Goal: Task Accomplishment & Management: Manage account settings

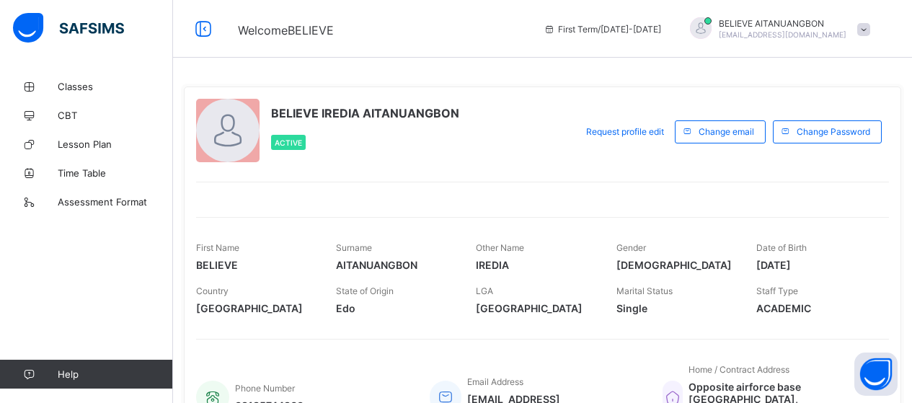
drag, startPoint x: 894, startPoint y: 245, endPoint x: 891, endPoint y: 316, distance: 70.7
click at [889, 316] on div "Country [GEOGRAPHIC_DATA] State of Origin [GEOGRAPHIC_DATA] LGA Esan [GEOGRAPHI…" at bounding box center [542, 299] width 693 height 43
click at [238, 137] on div at bounding box center [227, 130] width 63 height 63
click at [223, 126] on div at bounding box center [227, 130] width 63 height 63
drag, startPoint x: 223, startPoint y: 126, endPoint x: 214, endPoint y: 133, distance: 10.8
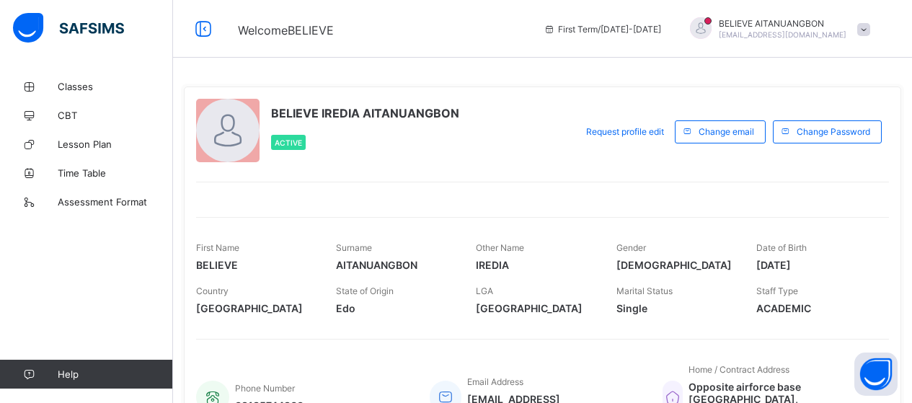
click at [214, 133] on div at bounding box center [227, 130] width 63 height 63
drag, startPoint x: 214, startPoint y: 133, endPoint x: 204, endPoint y: 131, distance: 10.3
click at [204, 131] on div at bounding box center [227, 130] width 63 height 63
click at [870, 30] on span at bounding box center [864, 29] width 13 height 13
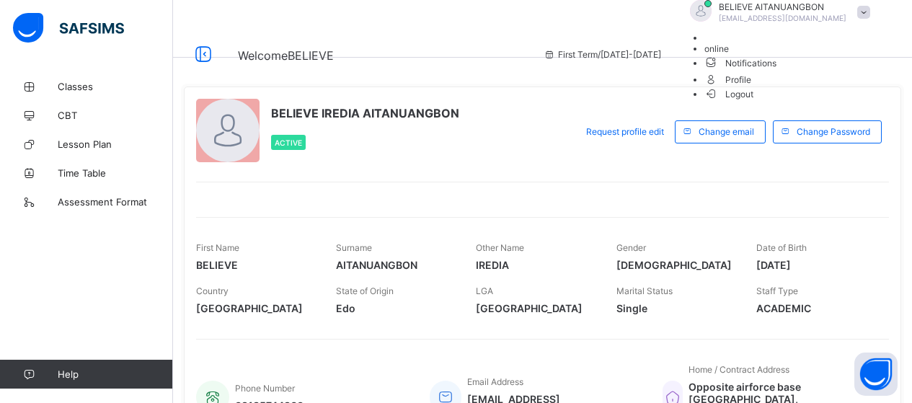
click at [823, 87] on span "Profile" at bounding box center [791, 79] width 173 height 17
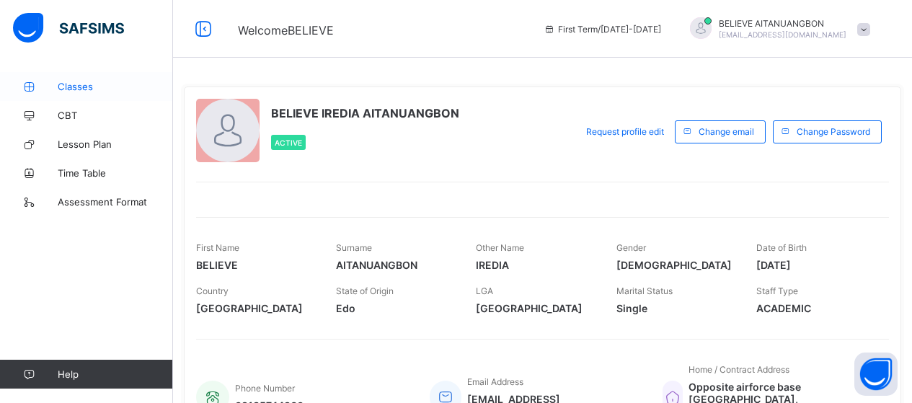
click at [71, 90] on span "Classes" at bounding box center [115, 87] width 115 height 12
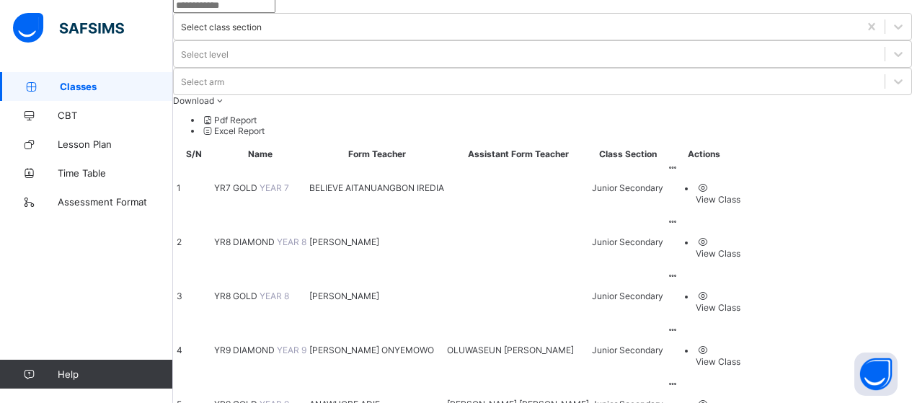
scroll to position [80, 0]
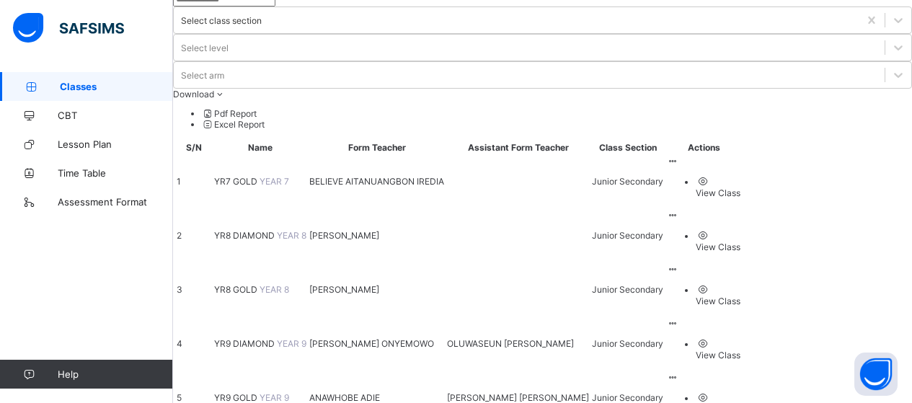
click at [679, 156] on icon at bounding box center [673, 161] width 12 height 11
click at [255, 176] on span "YR7 GOLD" at bounding box center [236, 181] width 45 height 11
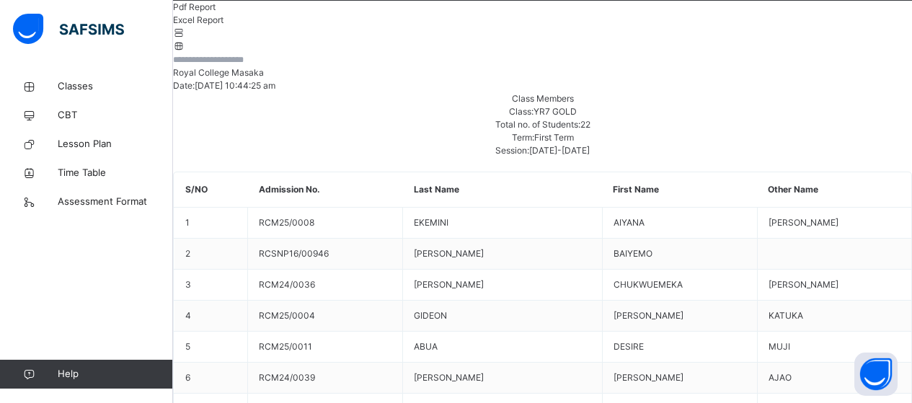
scroll to position [253, 0]
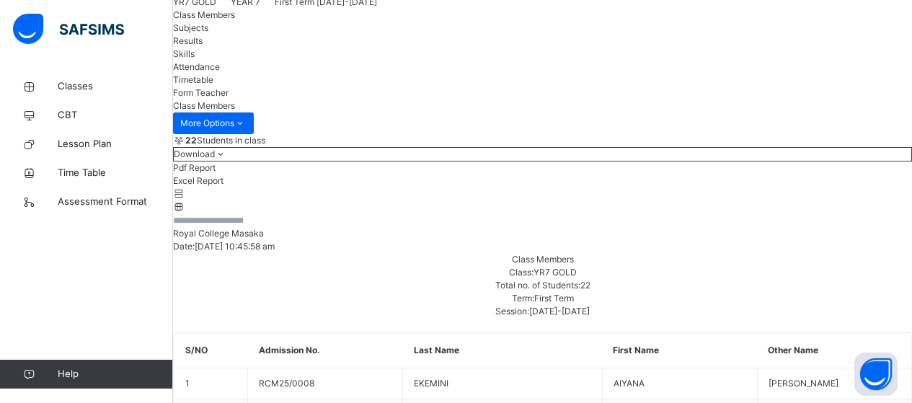
scroll to position [95, 0]
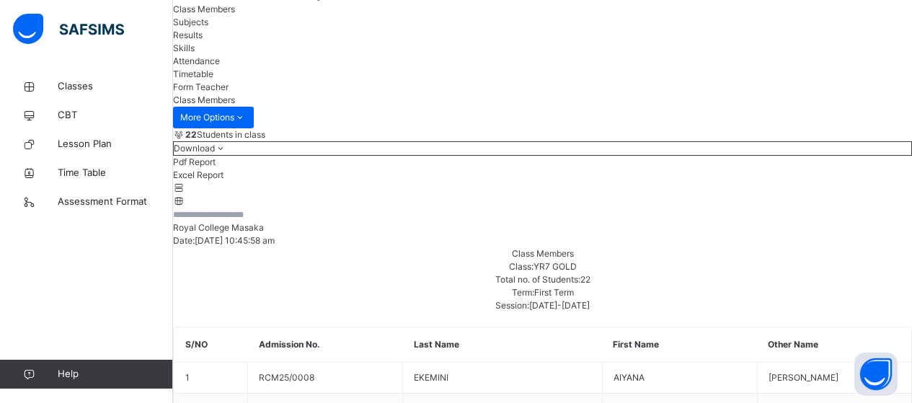
click at [208, 27] on span "Subjects" at bounding box center [190, 22] width 35 height 11
click at [203, 40] on span "Results" at bounding box center [188, 35] width 30 height 11
click at [235, 14] on span "Class Members" at bounding box center [204, 9] width 62 height 11
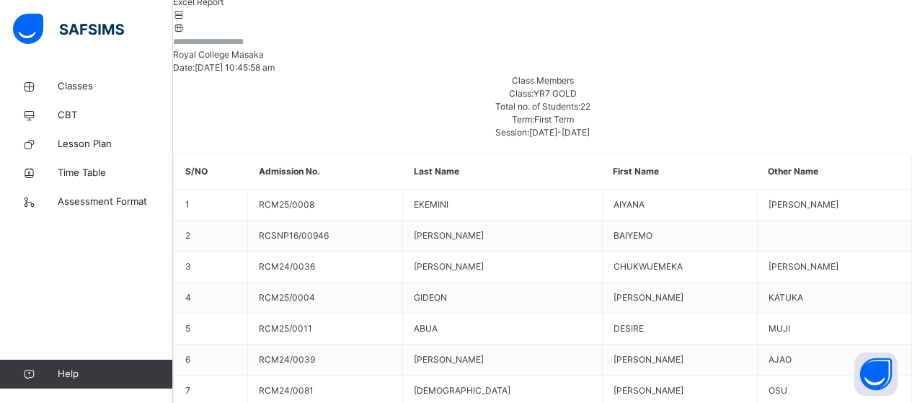
scroll to position [278, 0]
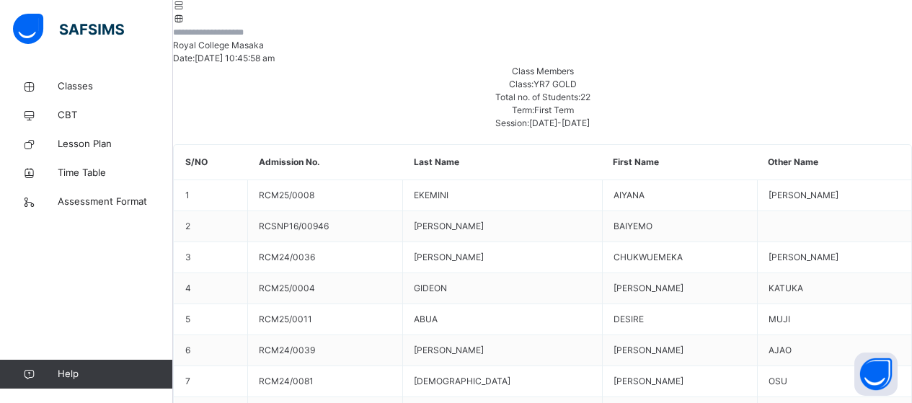
drag, startPoint x: 767, startPoint y: 217, endPoint x: 804, endPoint y: 217, distance: 37.5
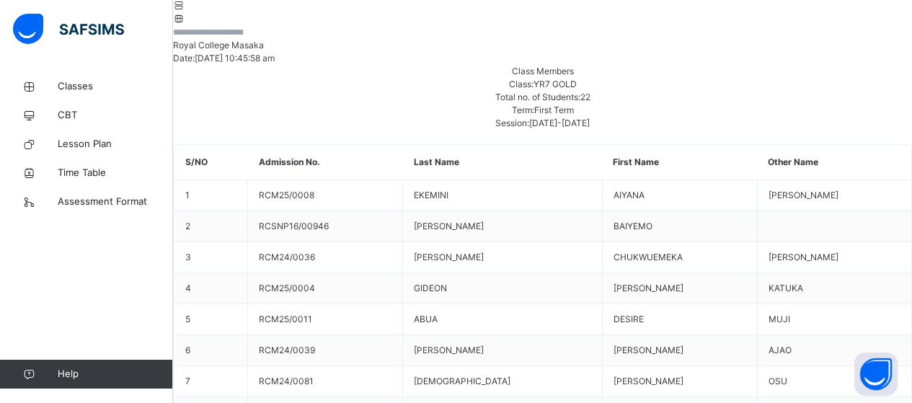
click at [260, 39] on input "text" at bounding box center [216, 32] width 87 height 13
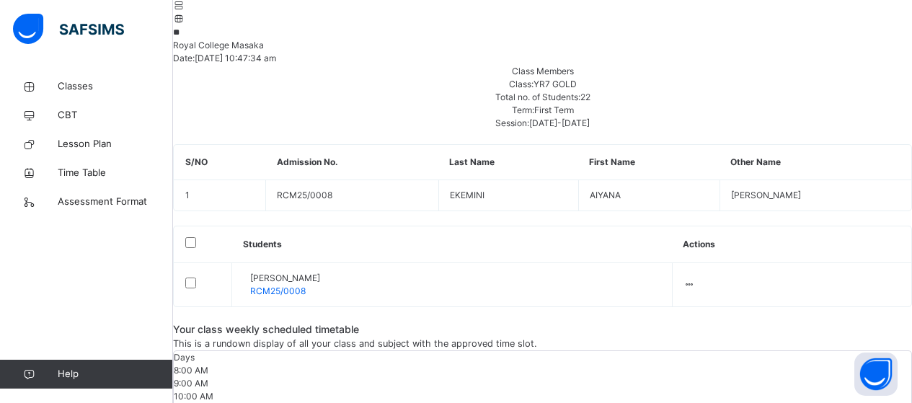
type input "*"
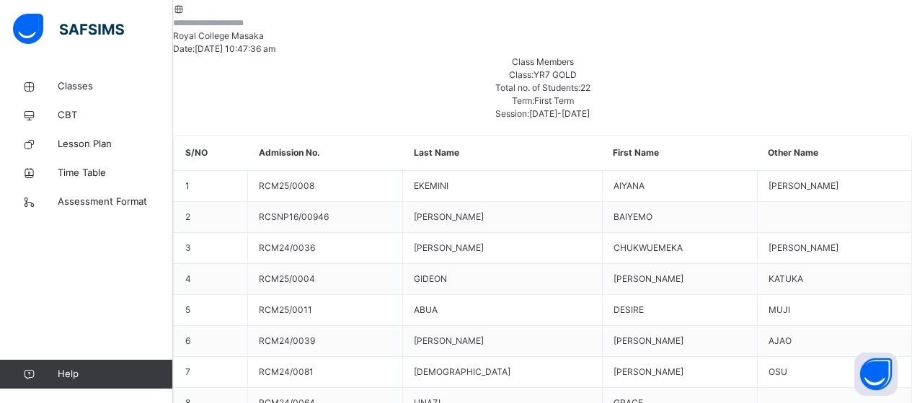
scroll to position [296, 0]
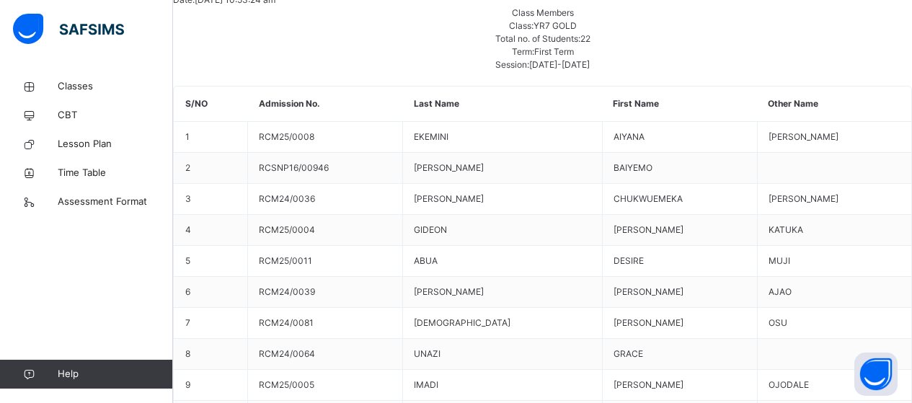
scroll to position [345, 0]
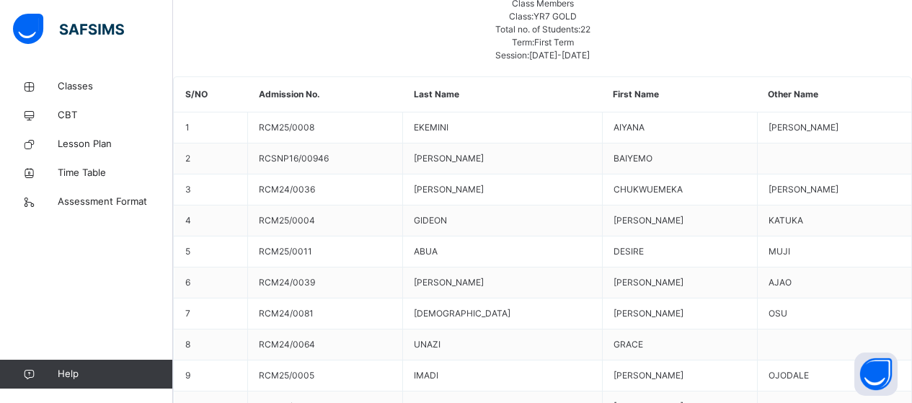
drag, startPoint x: 766, startPoint y: 150, endPoint x: 775, endPoint y: 151, distance: 9.4
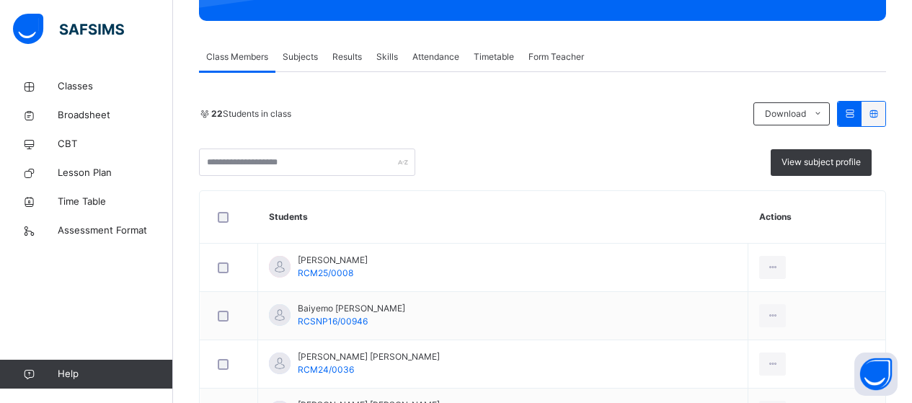
scroll to position [263, 0]
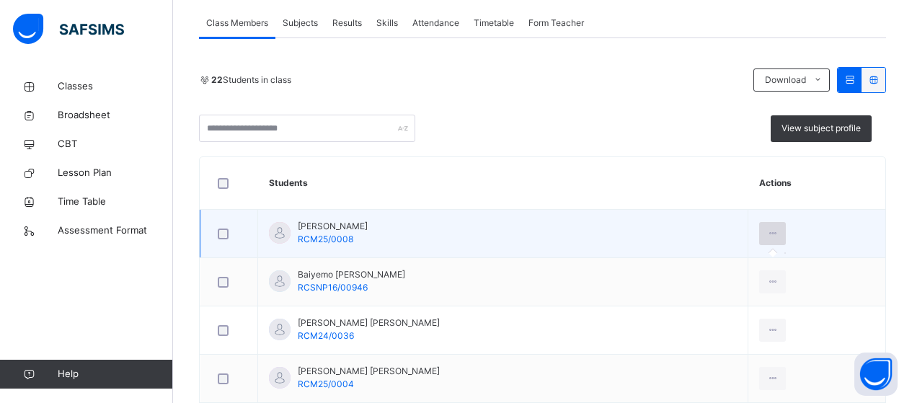
click at [768, 232] on icon at bounding box center [773, 233] width 12 height 13
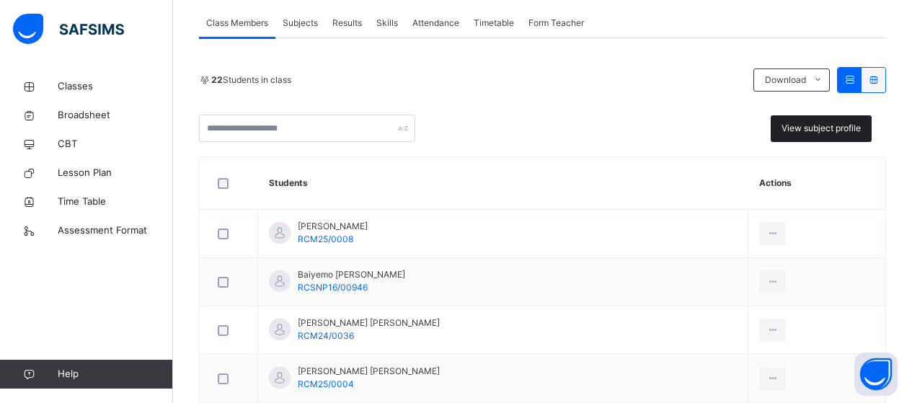
click at [845, 125] on span "View subject profile" at bounding box center [821, 128] width 79 height 13
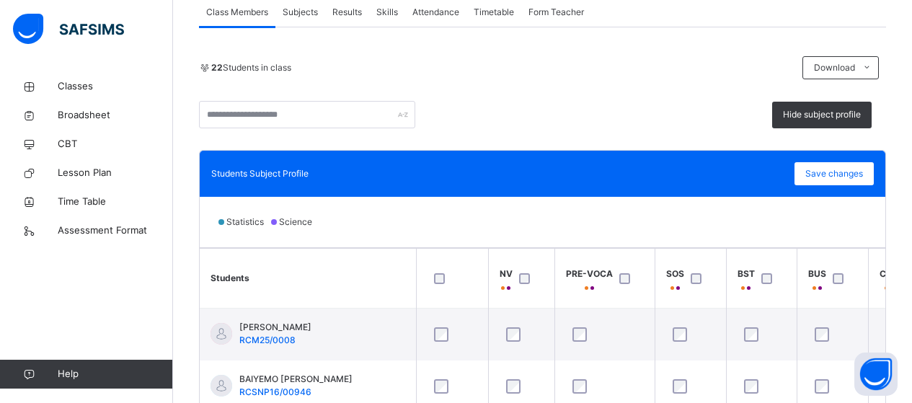
scroll to position [268, 0]
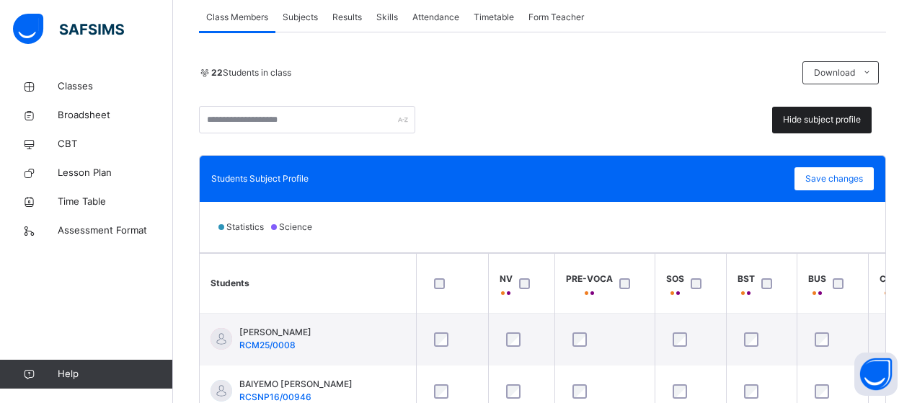
click at [829, 117] on span "Hide subject profile" at bounding box center [822, 119] width 78 height 13
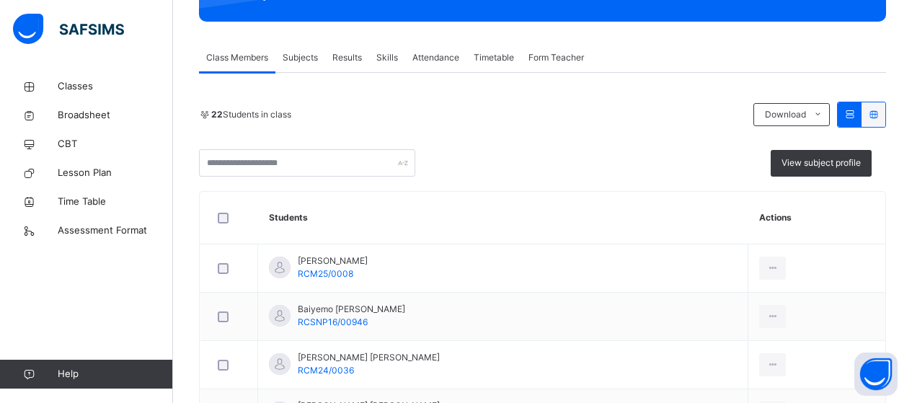
scroll to position [234, 0]
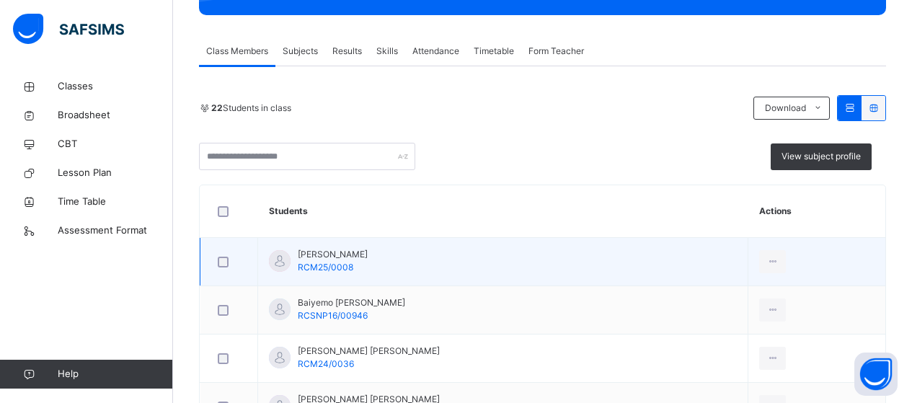
click at [414, 262] on td "Aiyana Willams Ekemini RCM25/0008" at bounding box center [503, 262] width 490 height 48
click at [768, 260] on icon at bounding box center [773, 261] width 12 height 13
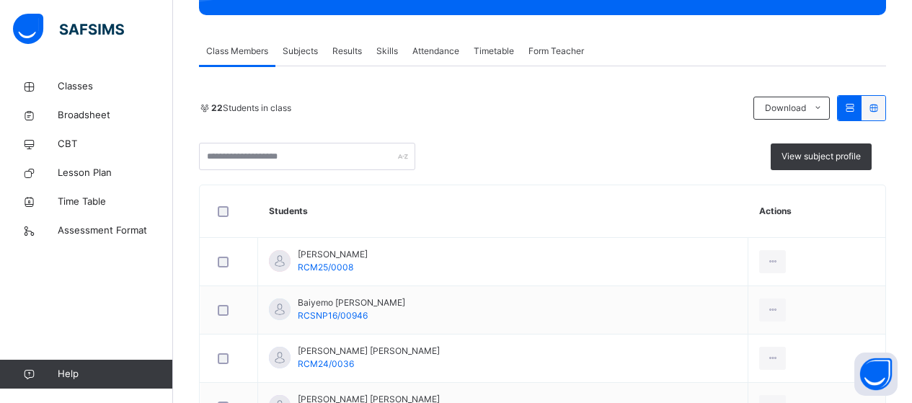
click at [307, 50] on span "Subjects" at bounding box center [300, 51] width 35 height 13
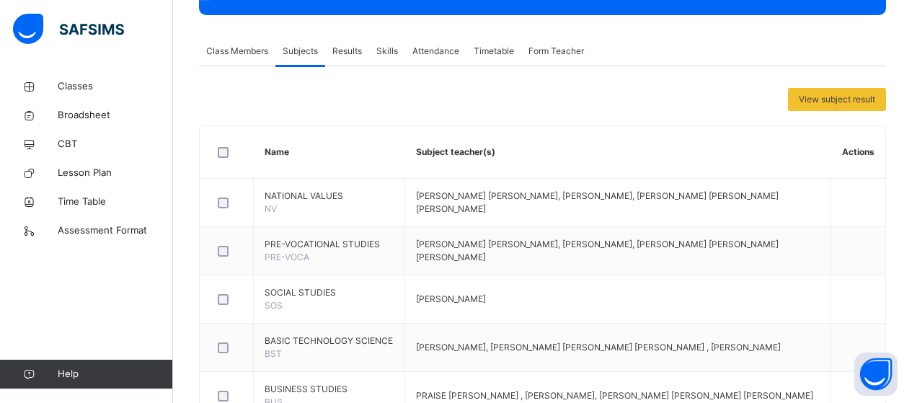
click at [348, 51] on span "Results" at bounding box center [347, 51] width 30 height 13
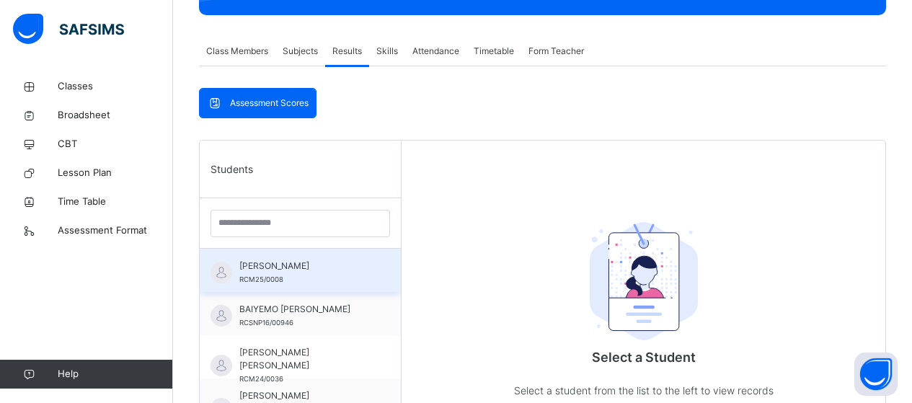
click at [274, 273] on div "AIYANA WILLAMS EKEMINI RCM25/0008" at bounding box center [303, 273] width 129 height 26
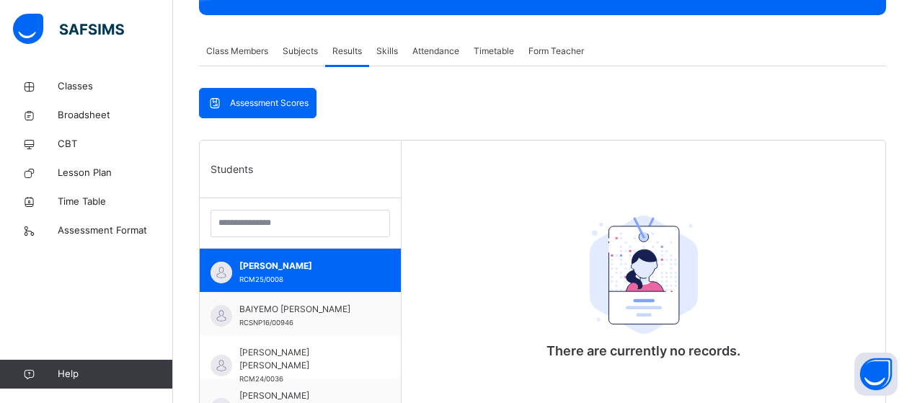
click at [389, 48] on span "Skills" at bounding box center [387, 51] width 22 height 13
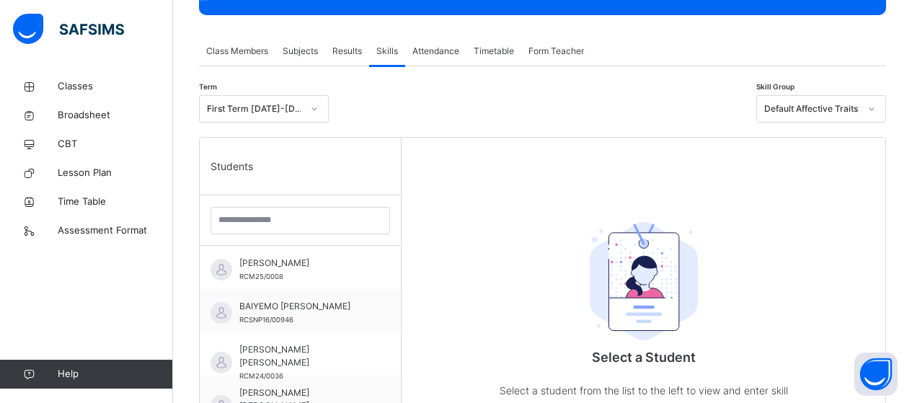
click at [436, 49] on span "Attendance" at bounding box center [436, 51] width 47 height 13
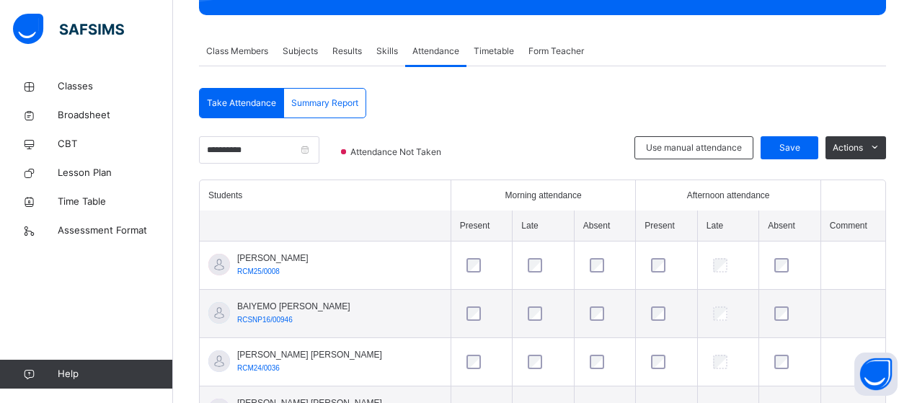
click at [494, 50] on span "Timetable" at bounding box center [494, 51] width 40 height 13
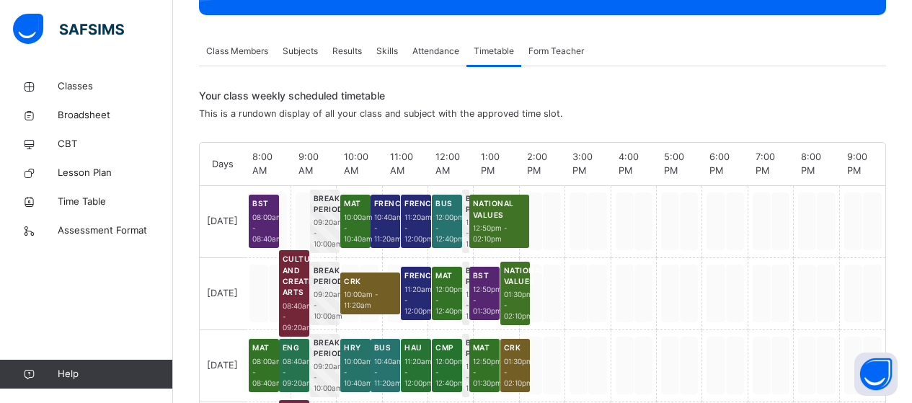
click at [558, 51] on span "Form Teacher" at bounding box center [557, 51] width 56 height 13
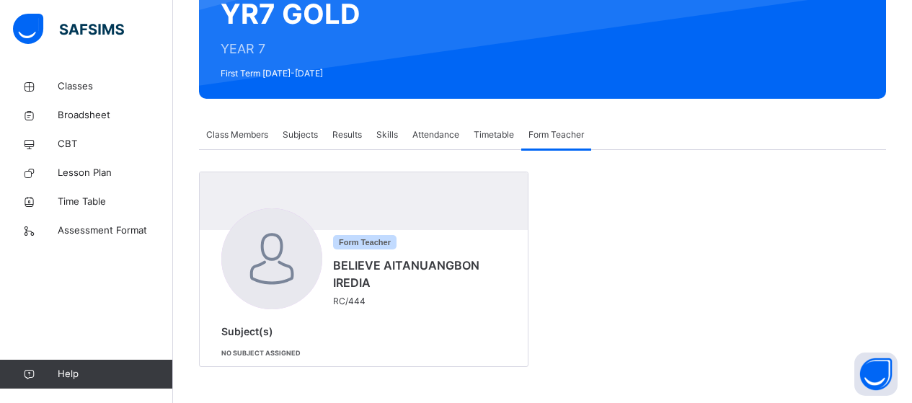
scroll to position [151, 0]
click at [240, 136] on span "Class Members" at bounding box center [237, 134] width 62 height 13
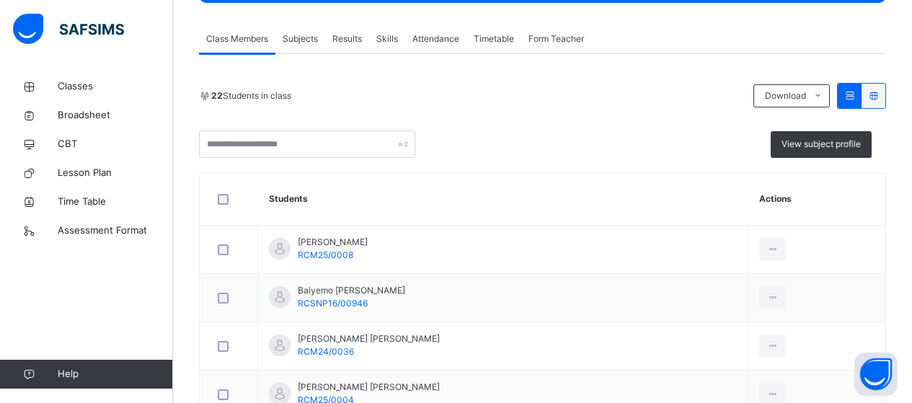
scroll to position [256, 0]
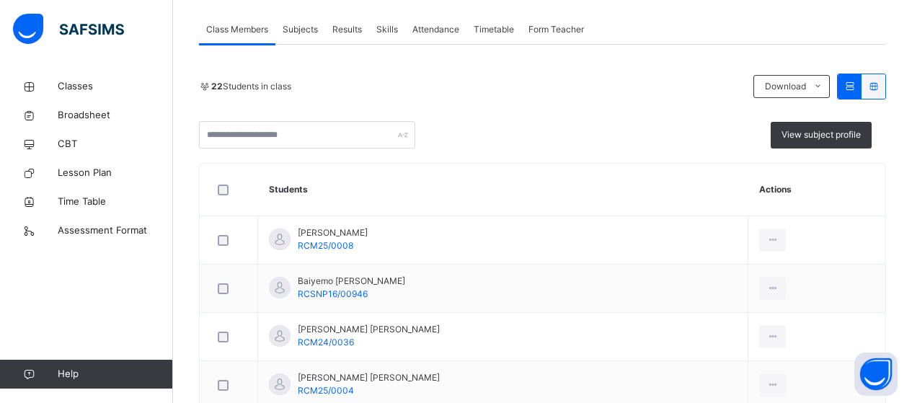
click at [856, 87] on icon at bounding box center [850, 86] width 12 height 11
click at [856, 83] on icon at bounding box center [850, 86] width 12 height 11
click at [880, 87] on icon at bounding box center [874, 86] width 12 height 11
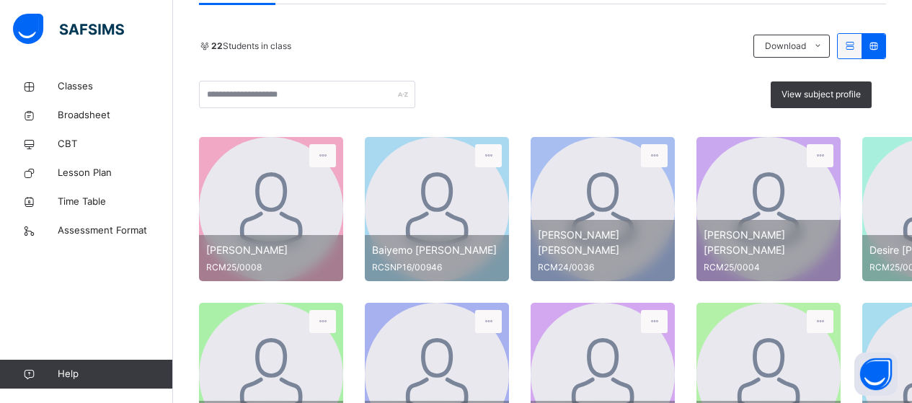
scroll to position [290, 0]
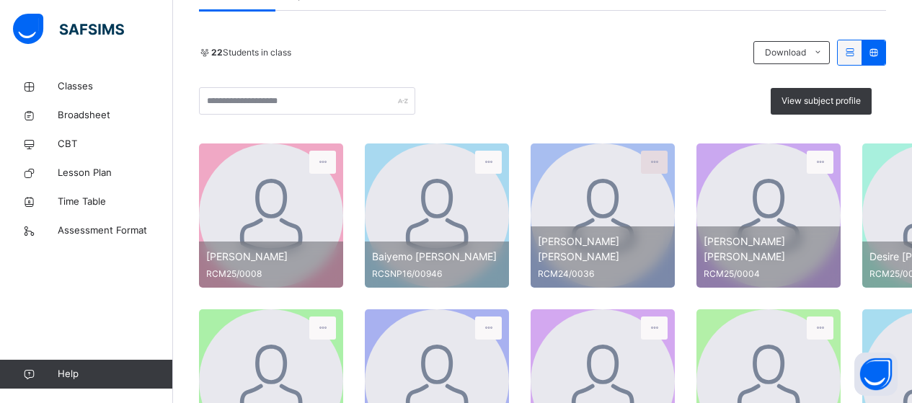
click at [654, 164] on icon at bounding box center [654, 162] width 12 height 13
click at [653, 159] on icon at bounding box center [654, 162] width 12 height 13
click at [856, 48] on icon at bounding box center [850, 52] width 12 height 11
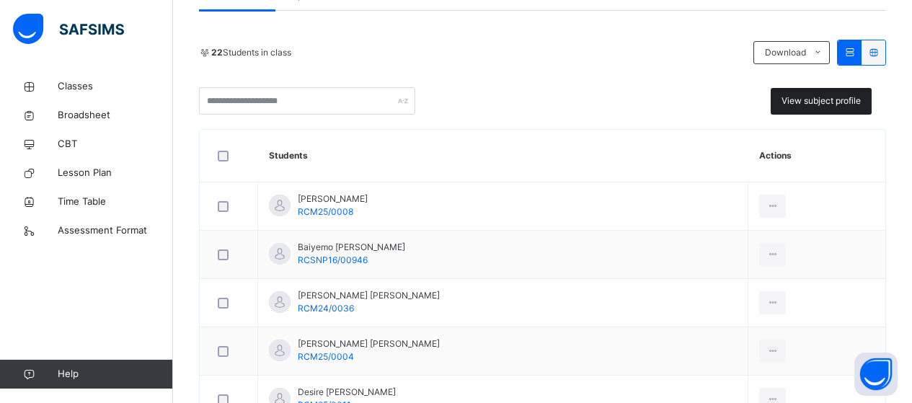
click at [859, 99] on span "View subject profile" at bounding box center [821, 100] width 79 height 13
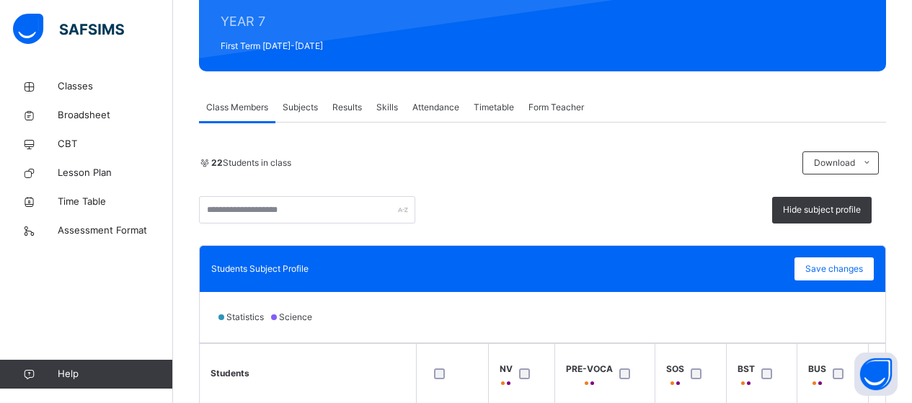
scroll to position [173, 0]
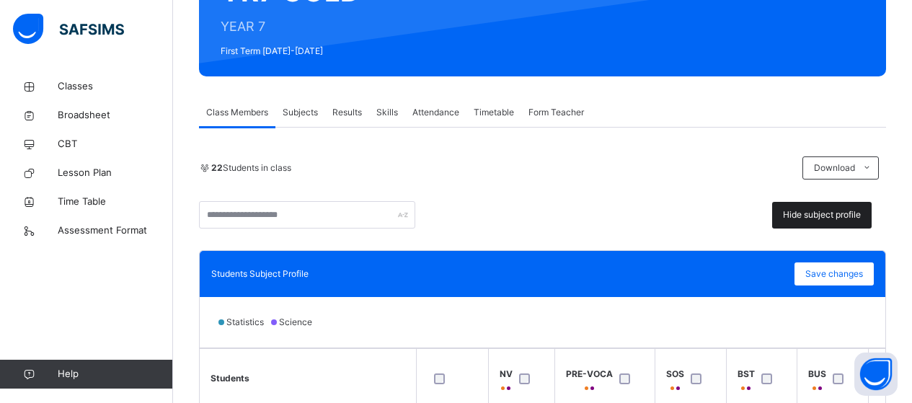
click at [855, 219] on span "Hide subject profile" at bounding box center [822, 214] width 78 height 13
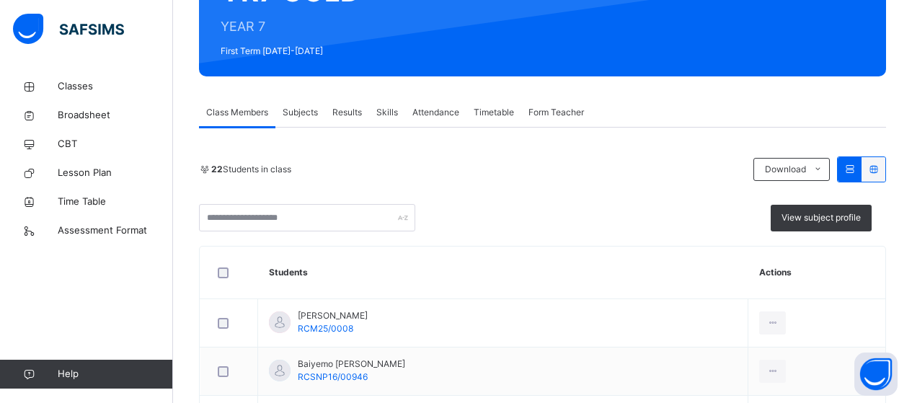
click at [302, 113] on span "Subjects" at bounding box center [300, 112] width 35 height 13
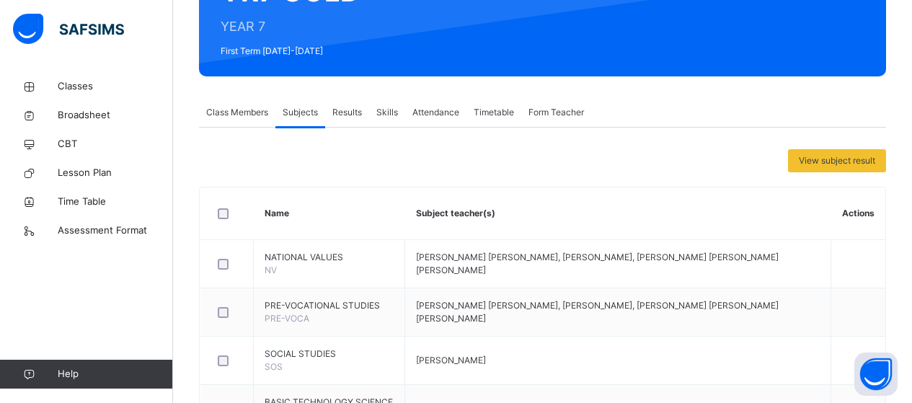
click at [239, 114] on span "Class Members" at bounding box center [237, 112] width 62 height 13
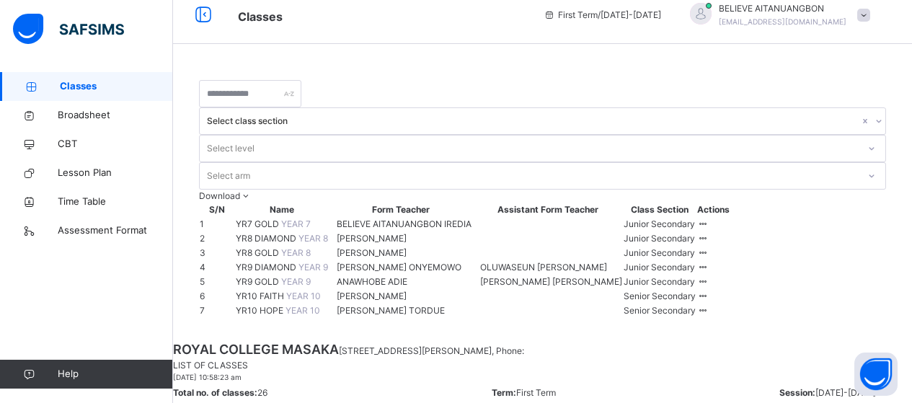
scroll to position [80, 0]
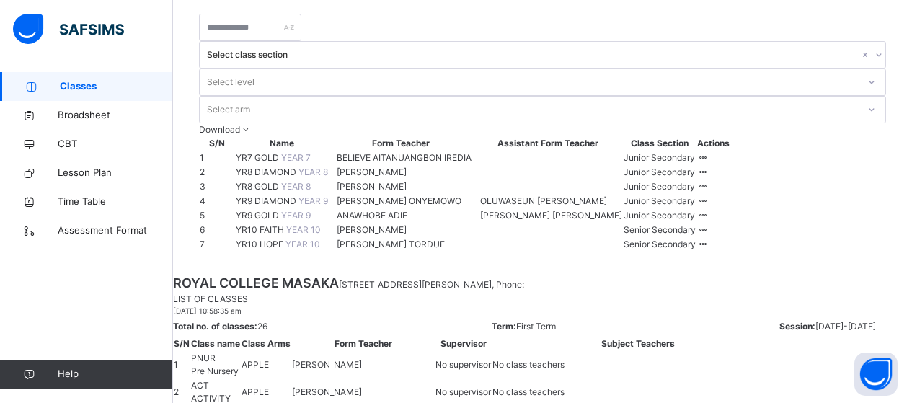
click at [321, 165] on td "YR8 DIAMOND YEAR 8" at bounding box center [282, 172] width 94 height 14
click at [280, 167] on span "YR8 DIAMOND" at bounding box center [267, 172] width 63 height 11
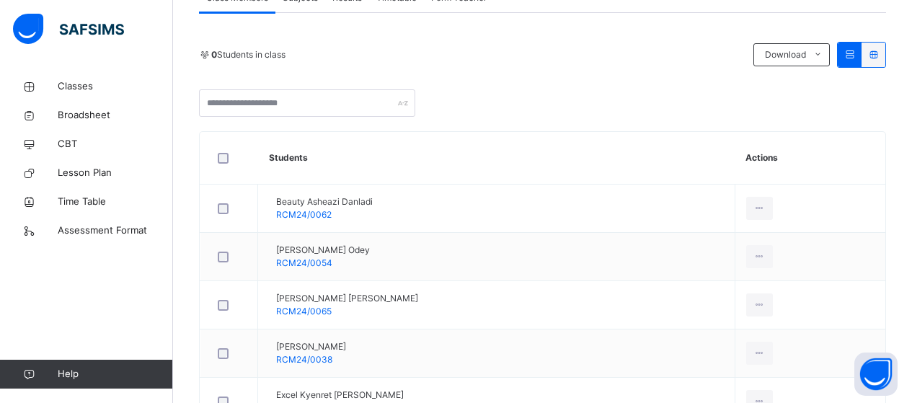
scroll to position [240, 0]
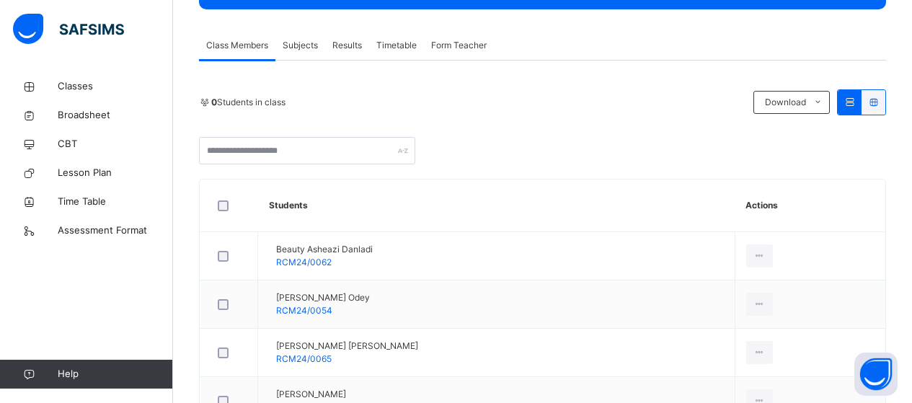
click at [301, 47] on span "Subjects" at bounding box center [300, 45] width 35 height 13
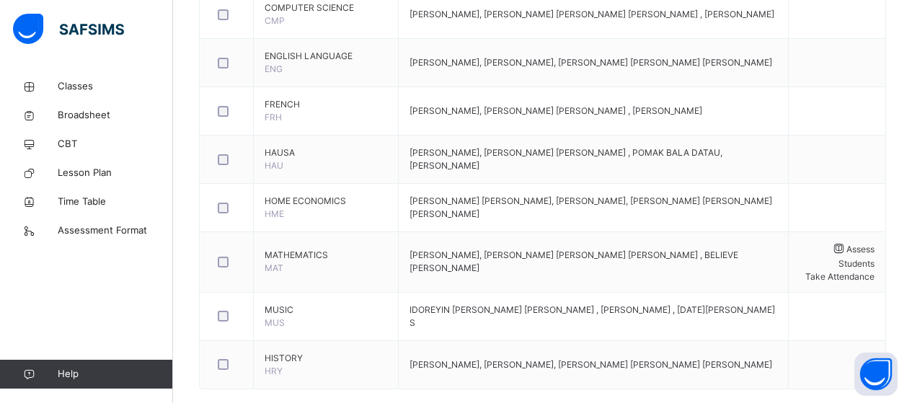
scroll to position [851, 0]
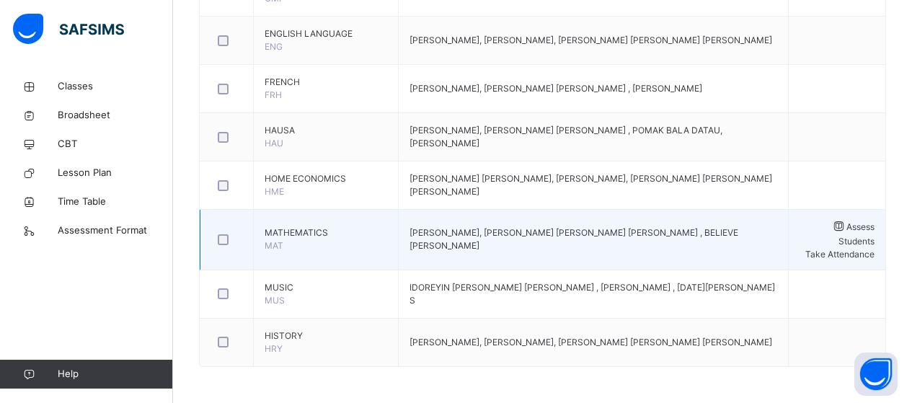
click at [310, 239] on span "MATHEMATICS" at bounding box center [326, 232] width 123 height 13
click at [845, 239] on span "Assess Students" at bounding box center [857, 233] width 36 height 25
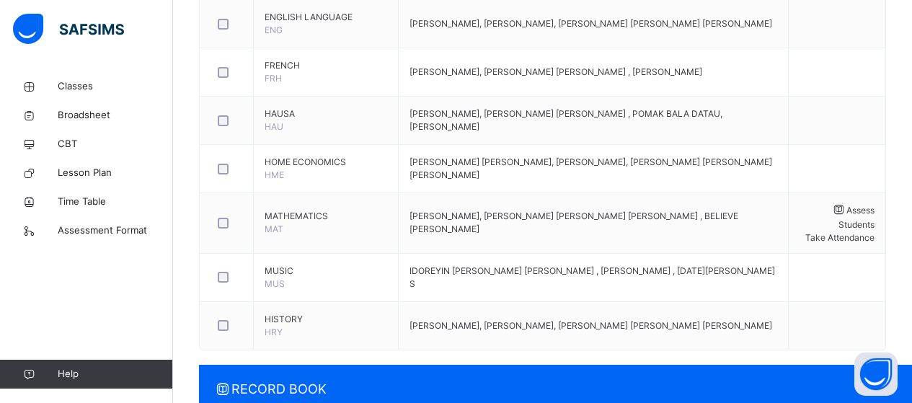
scroll to position [315, 0]
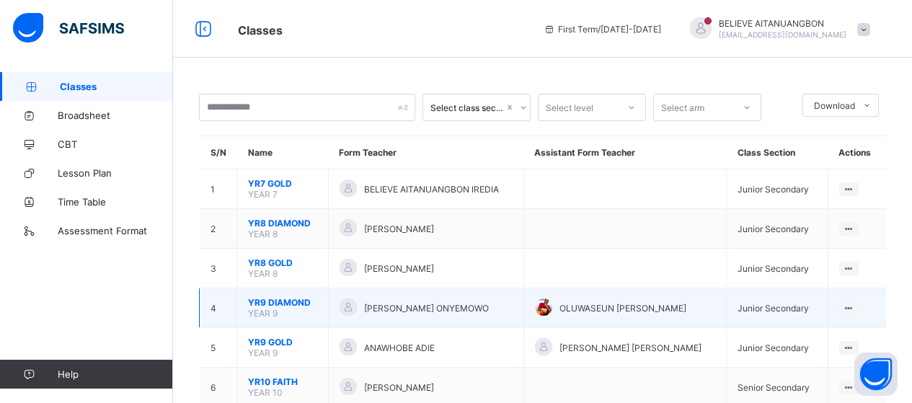
click at [281, 304] on span "YR9 DIAMOND" at bounding box center [282, 302] width 69 height 11
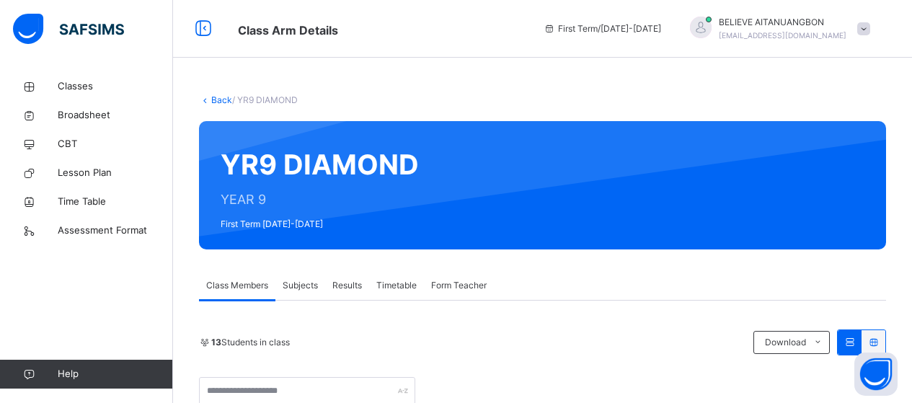
click at [356, 288] on span "Results" at bounding box center [347, 285] width 30 height 13
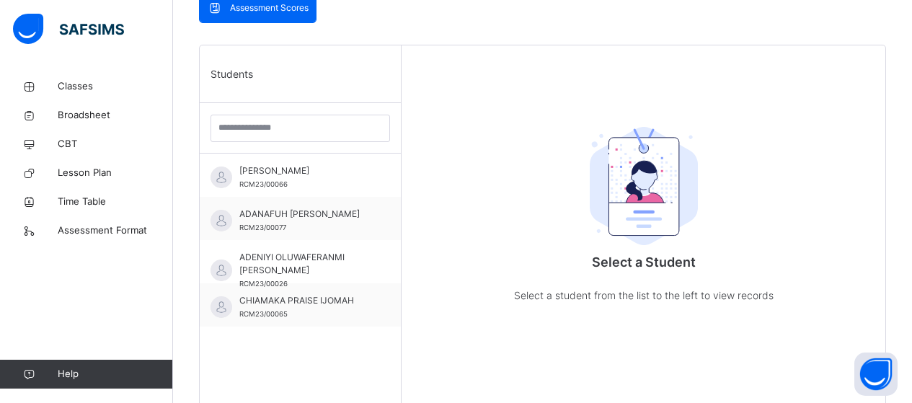
scroll to position [334, 0]
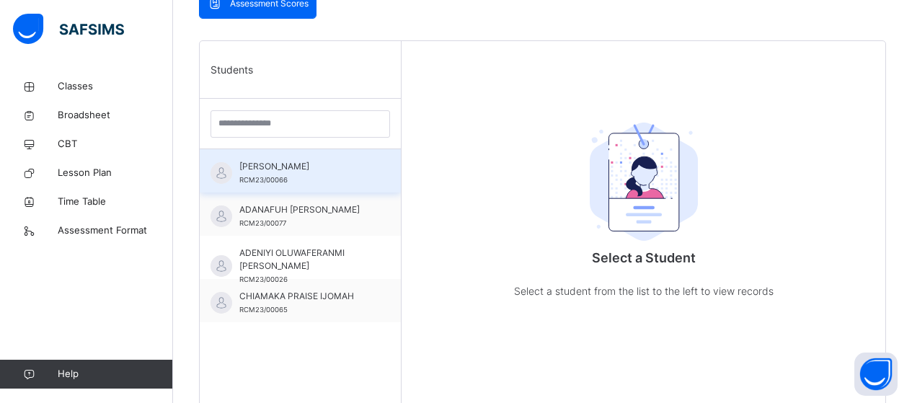
click at [283, 169] on span "[PERSON_NAME]" at bounding box center [303, 166] width 129 height 13
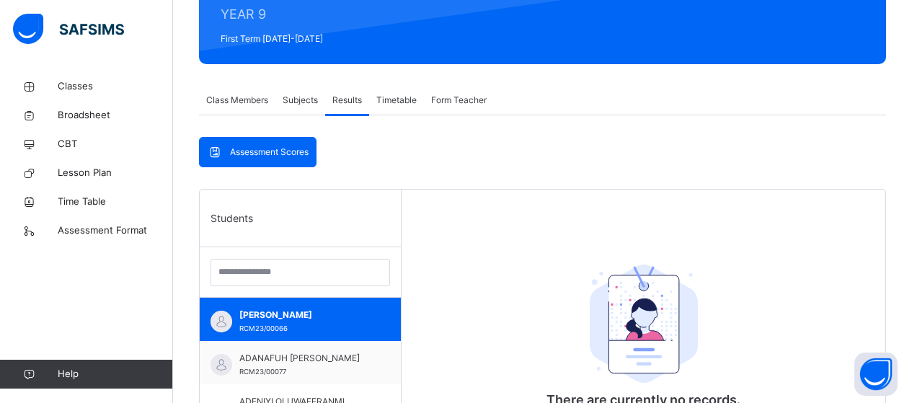
scroll to position [184, 0]
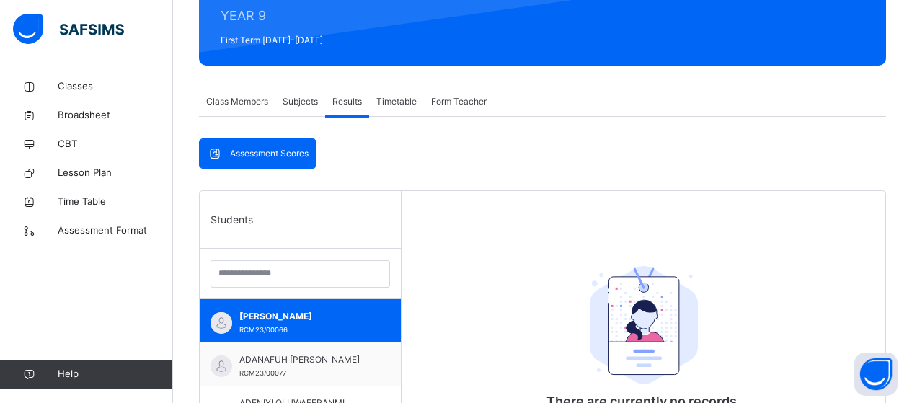
click at [269, 151] on span "Assessment Scores" at bounding box center [269, 153] width 79 height 13
click at [255, 151] on span "Assessment Scores" at bounding box center [269, 153] width 79 height 13
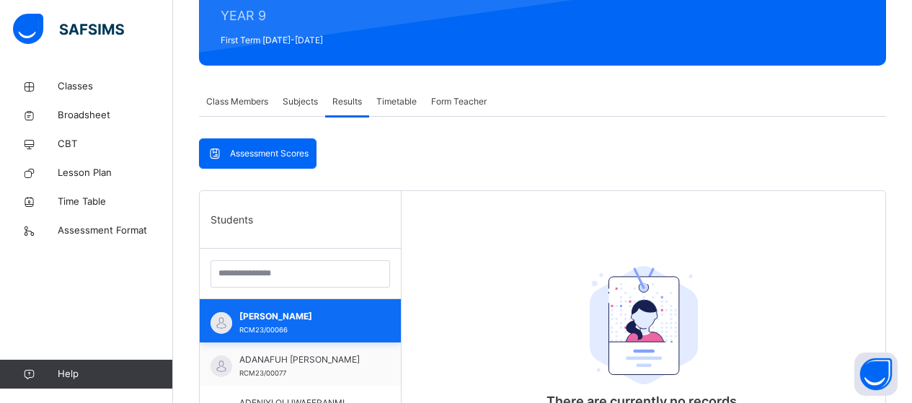
click at [278, 319] on span "[PERSON_NAME]" at bounding box center [303, 316] width 129 height 13
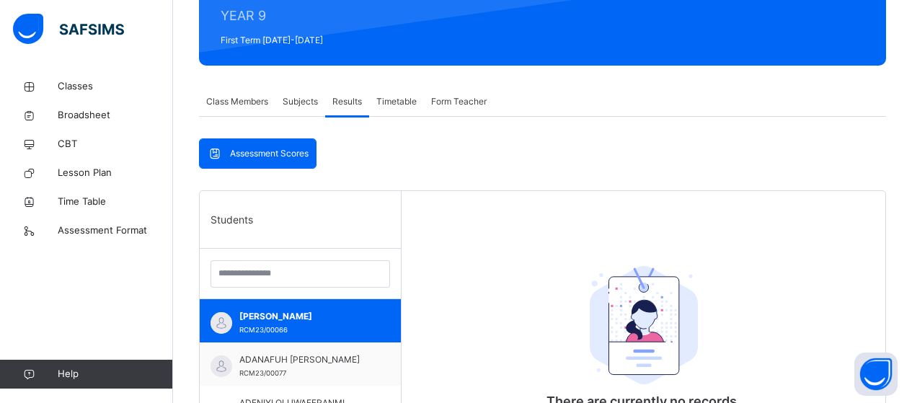
click at [244, 100] on span "Class Members" at bounding box center [237, 101] width 62 height 13
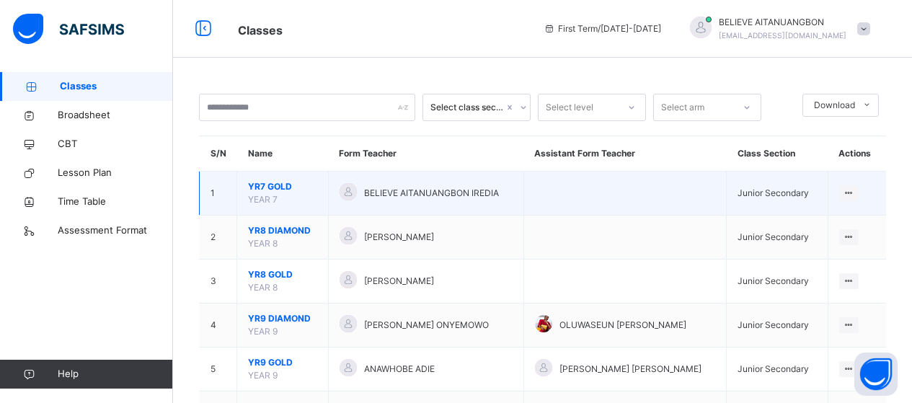
click at [267, 186] on span "YR7 GOLD" at bounding box center [282, 186] width 69 height 13
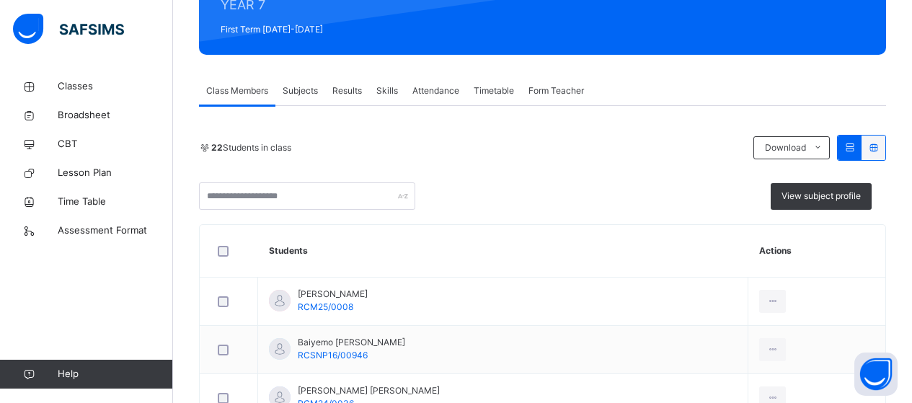
scroll to position [198, 0]
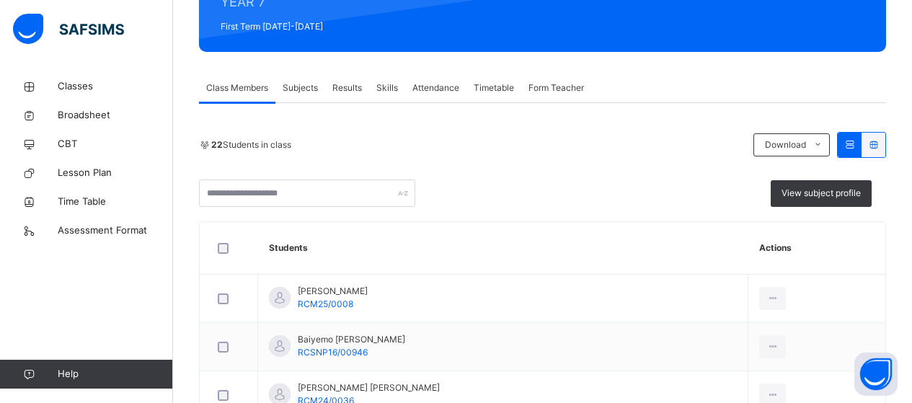
click at [440, 90] on span "Attendance" at bounding box center [436, 87] width 47 height 13
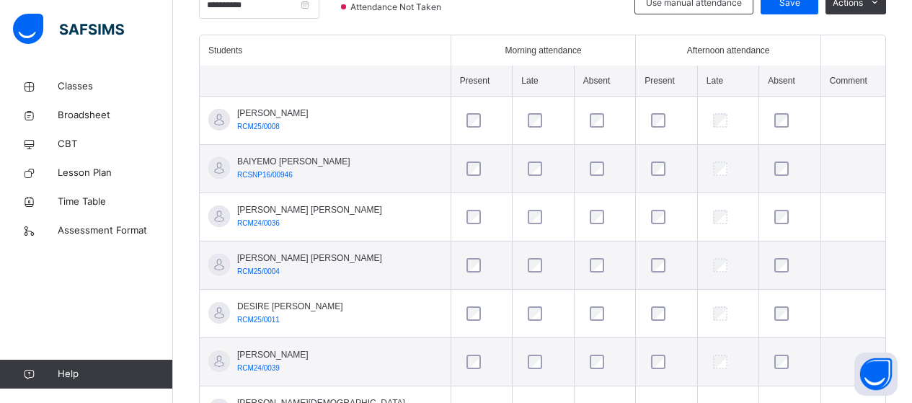
scroll to position [397, 0]
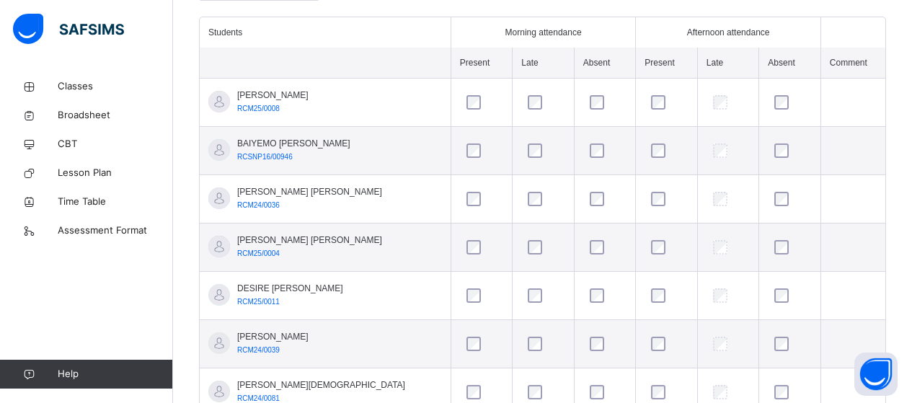
click at [858, 98] on td at bounding box center [853, 103] width 65 height 48
click at [847, 106] on td at bounding box center [853, 103] width 65 height 48
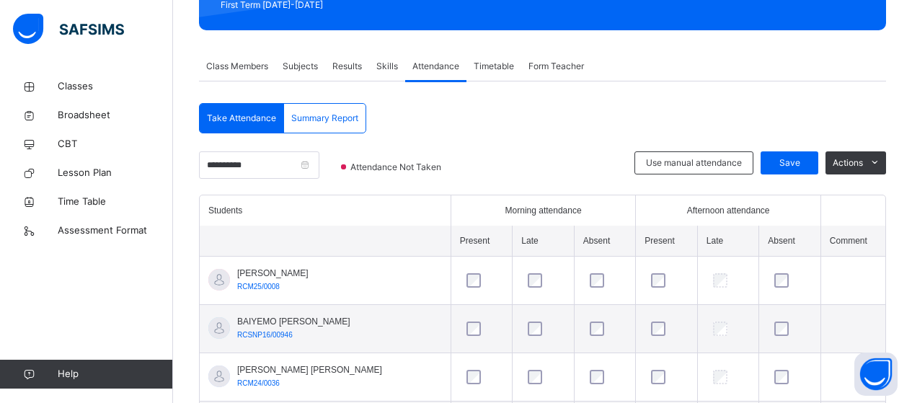
scroll to position [231, 0]
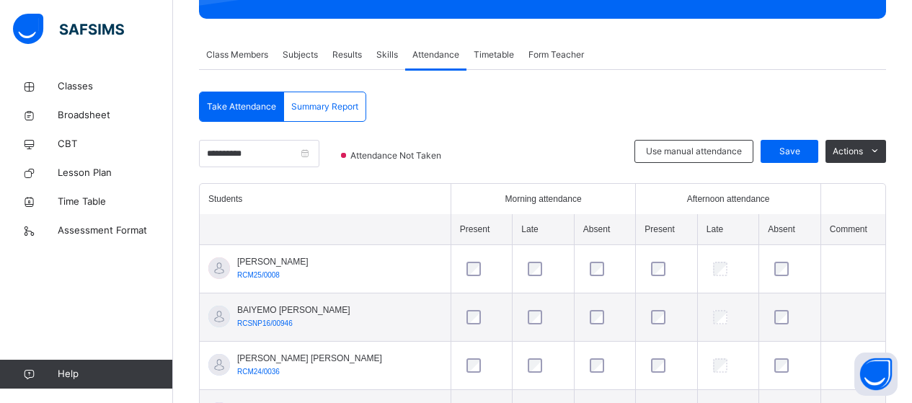
click at [494, 57] on span "Timetable" at bounding box center [494, 54] width 40 height 13
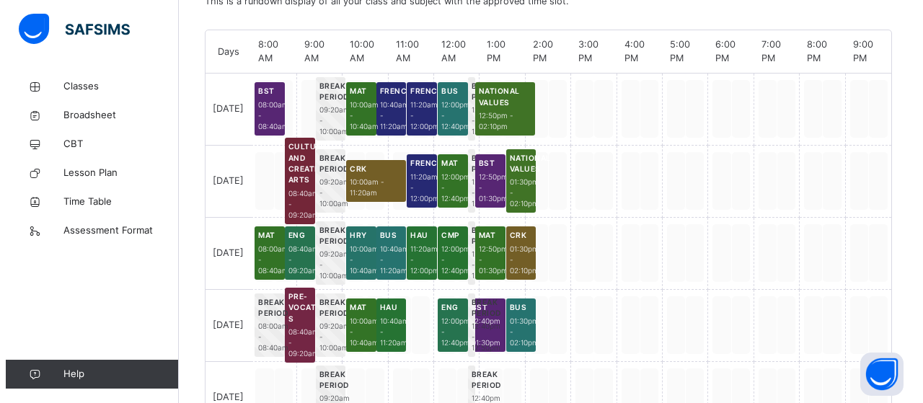
scroll to position [349, 0]
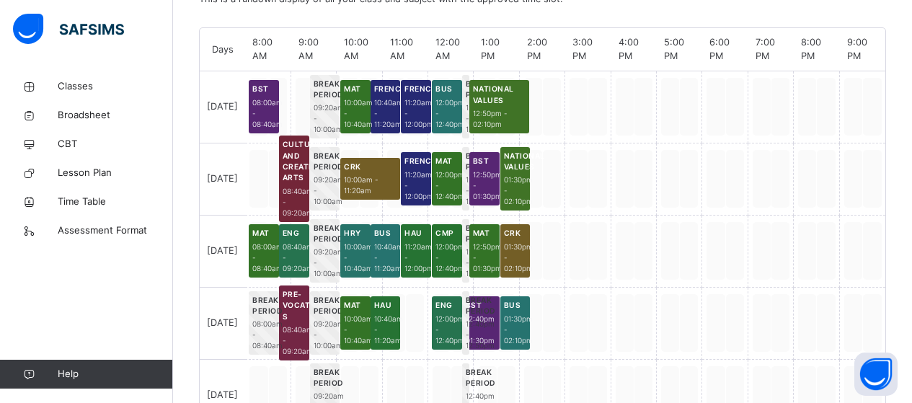
click at [272, 112] on span "08:00am - 08:40am" at bounding box center [263, 113] width 23 height 32
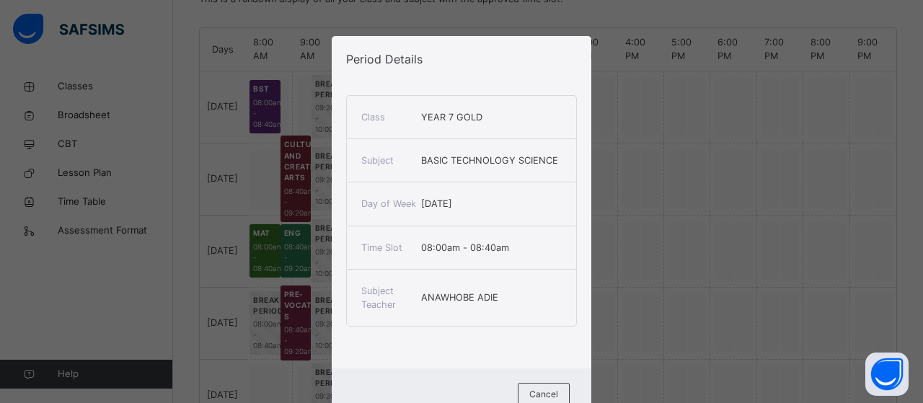
click at [498, 294] on div "ANAWHOBE ADIE" at bounding box center [491, 298] width 141 height 14
click at [500, 294] on div "ANAWHOBE ADIE" at bounding box center [491, 298] width 141 height 14
click at [652, 153] on div "Period Details Class YEAR 7 GOLD Subject BASIC TECHNOLOGY SCIENCE Day of Week […" at bounding box center [461, 201] width 923 height 403
click at [533, 391] on span "Cancel" at bounding box center [543, 394] width 29 height 13
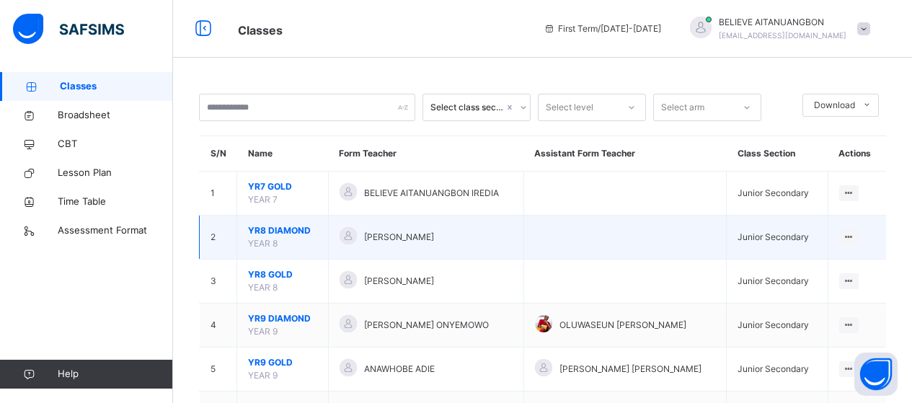
click at [294, 228] on span "YR8 DIAMOND" at bounding box center [282, 230] width 69 height 13
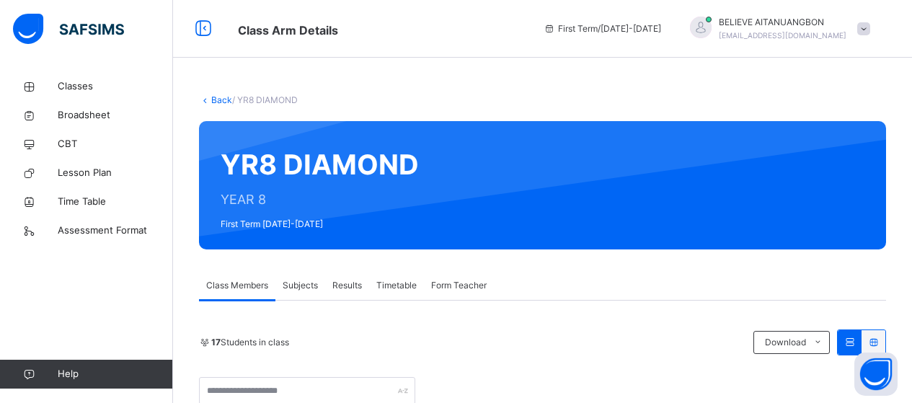
click at [397, 286] on span "Timetable" at bounding box center [396, 285] width 40 height 13
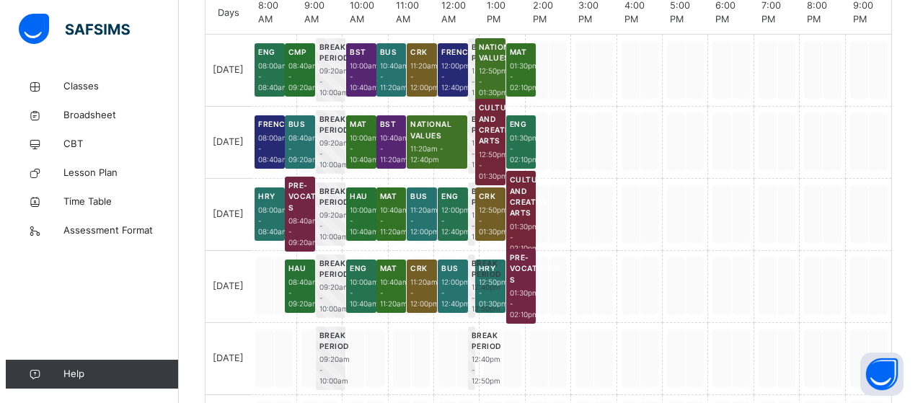
scroll to position [388, 0]
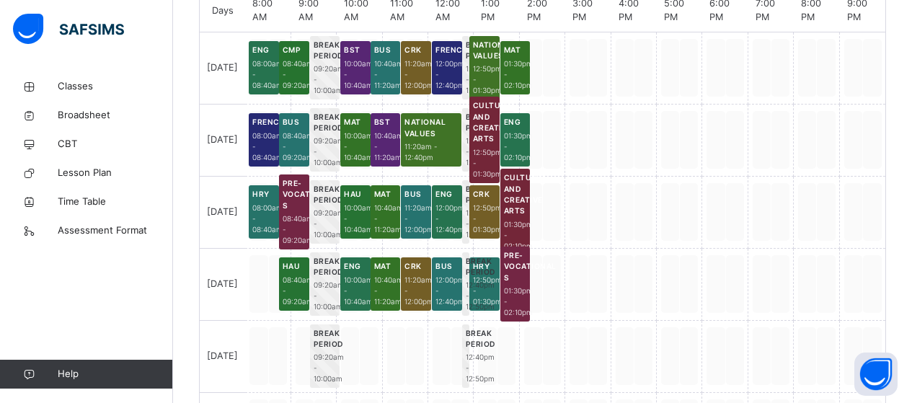
click at [363, 138] on span "10:00am - 10:40am" at bounding box center [355, 147] width 23 height 32
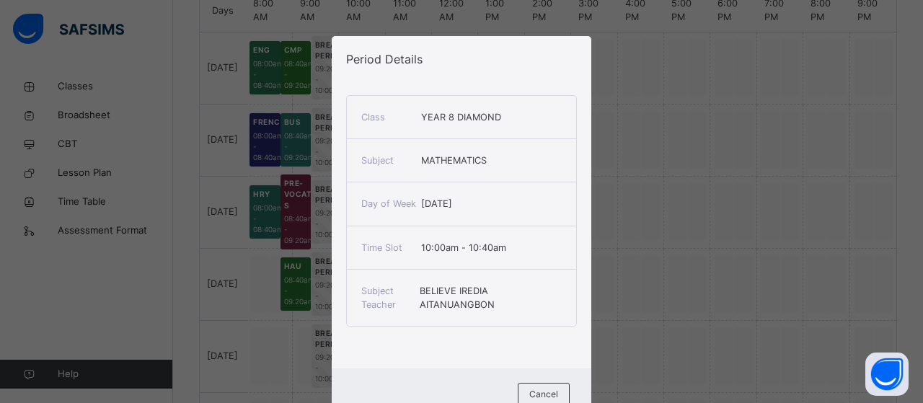
click at [475, 247] on span "10:00am - 10:40am" at bounding box center [463, 247] width 85 height 11
click at [508, 253] on div "Time Slot 10:00am - 10:40am" at bounding box center [461, 247] width 229 height 43
click at [472, 301] on span "BELIEVE IREDIA AITANUANGBON" at bounding box center [457, 298] width 75 height 25
click at [464, 201] on div "[DATE]" at bounding box center [491, 204] width 141 height 14
click at [480, 162] on span "MATHEMATICS" at bounding box center [454, 160] width 66 height 11
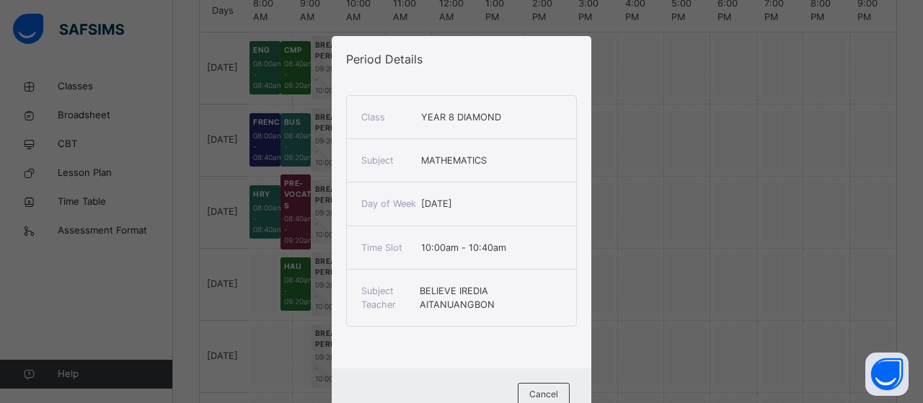
click at [490, 160] on div "MATHEMATICS" at bounding box center [491, 161] width 141 height 14
click at [440, 115] on span "YEAR 8 DIAMOND" at bounding box center [461, 117] width 80 height 11
click at [441, 294] on span "BELIEVE IREDIA AITANUANGBON" at bounding box center [457, 298] width 75 height 25
drag, startPoint x: 451, startPoint y: 247, endPoint x: 446, endPoint y: 241, distance: 8.2
click at [446, 241] on div "10:00am - 10:40am" at bounding box center [491, 248] width 141 height 14
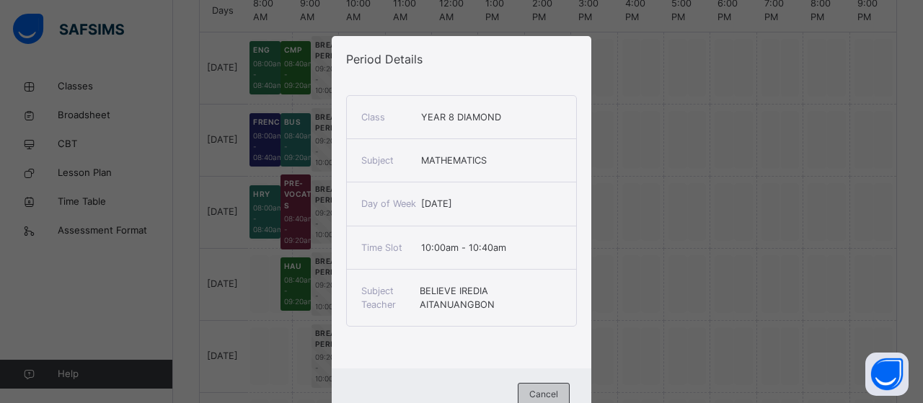
click at [537, 388] on span "Cancel" at bounding box center [543, 394] width 29 height 13
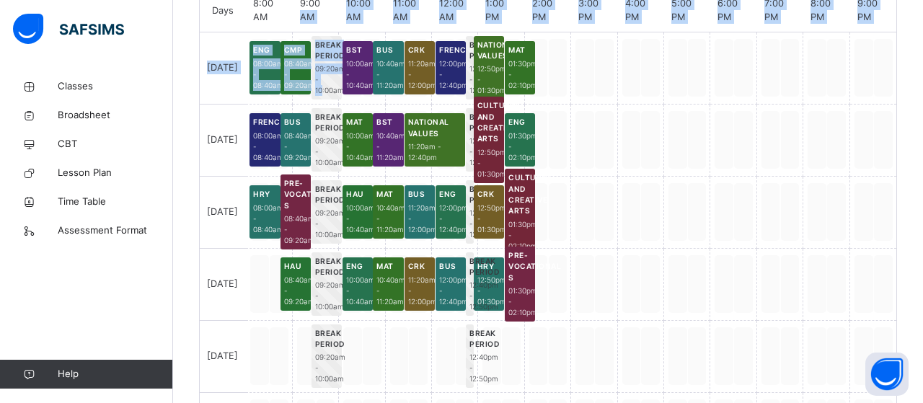
drag, startPoint x: 322, startPoint y: 9, endPoint x: 330, endPoint y: 78, distance: 69.0
click at [330, 85] on div "Days 8:00 AM 9:00 AM 10:00 AM 11:00 AM 12:00 AM 1:00 PM 2:00 PM 3:00 PM 4:00 PM…" at bounding box center [548, 262] width 697 height 547
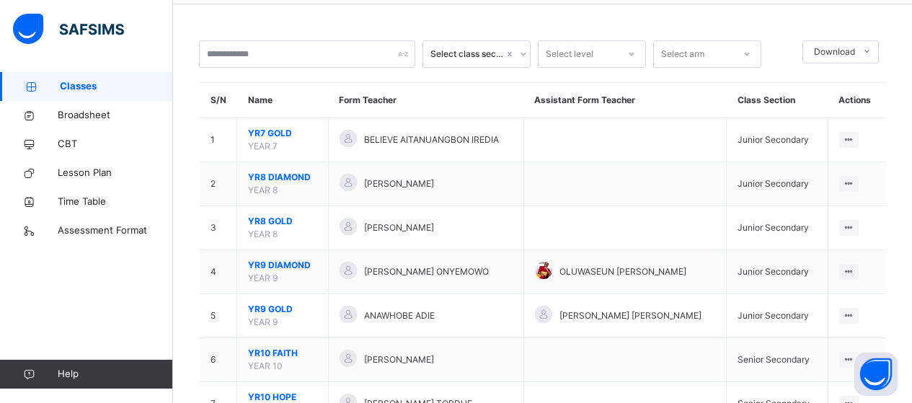
scroll to position [113, 0]
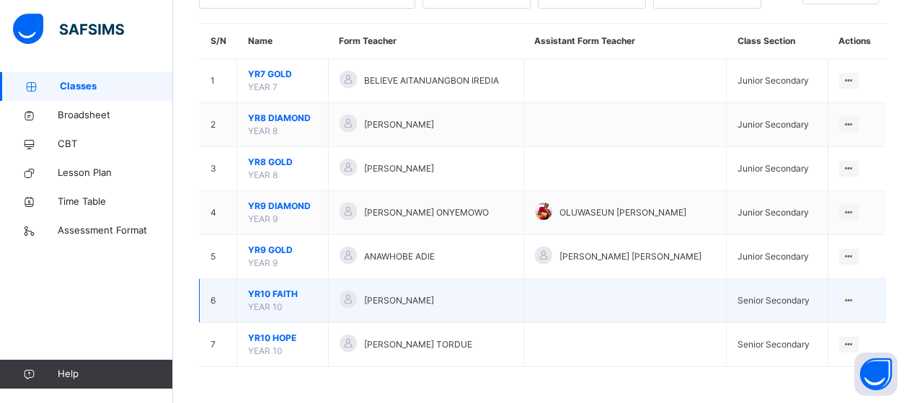
click at [270, 292] on span "YR10 FAITH" at bounding box center [282, 294] width 69 height 13
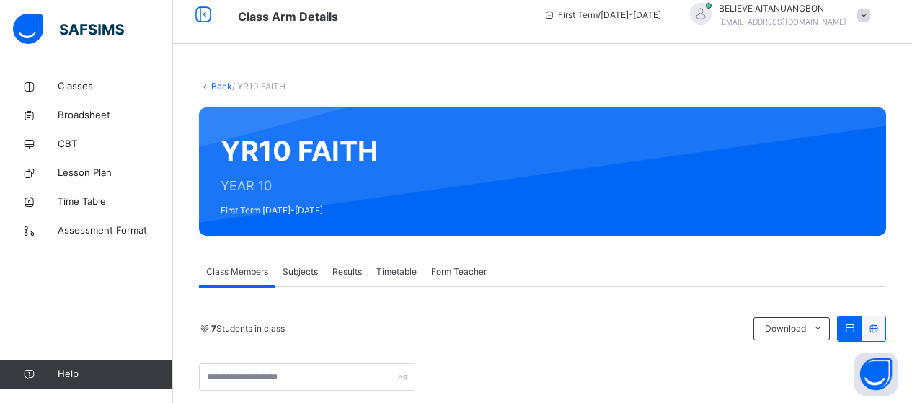
scroll to position [113, 0]
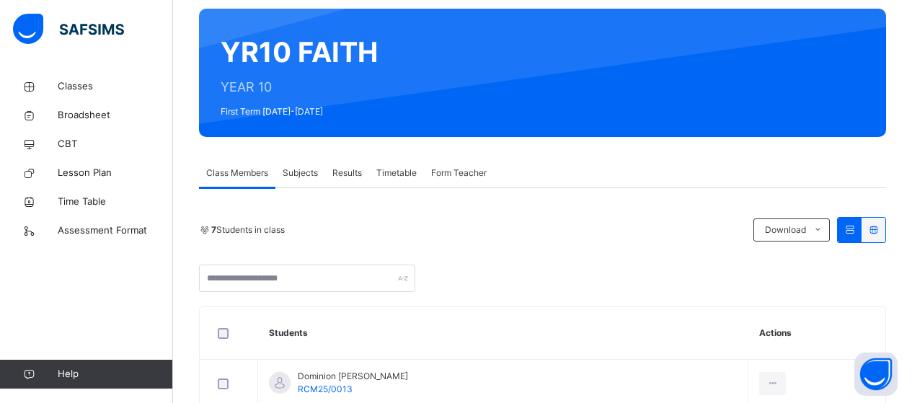
click at [400, 175] on span "Timetable" at bounding box center [396, 173] width 40 height 13
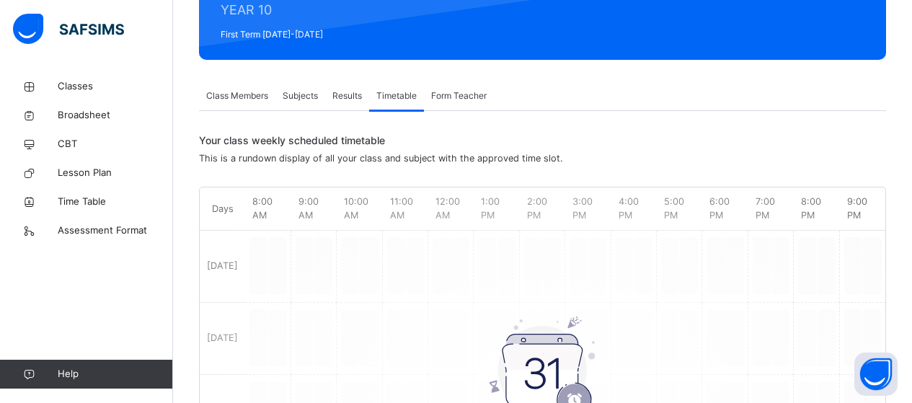
scroll to position [193, 0]
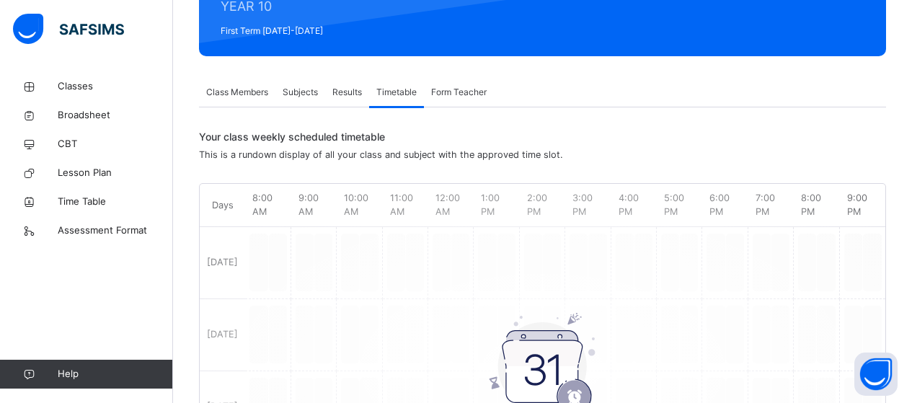
click at [458, 89] on span "Form Teacher" at bounding box center [459, 92] width 56 height 13
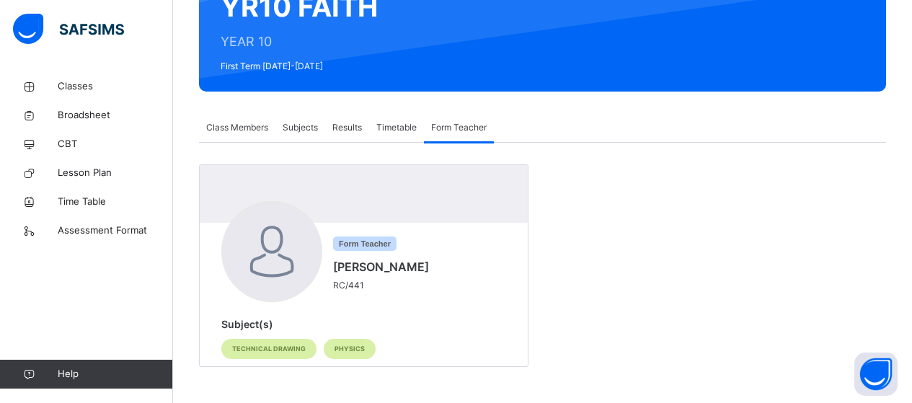
click at [458, 89] on div "YR10 FAITH YEAR 10 First Term [DATE]-[DATE]" at bounding box center [542, 27] width 687 height 128
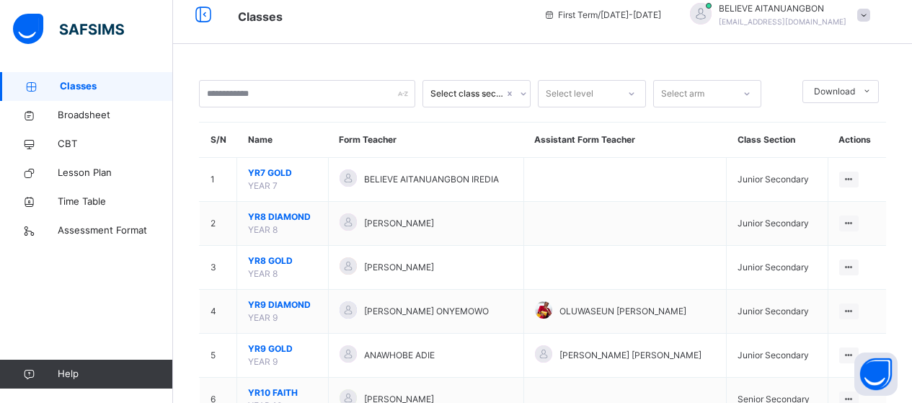
scroll to position [113, 0]
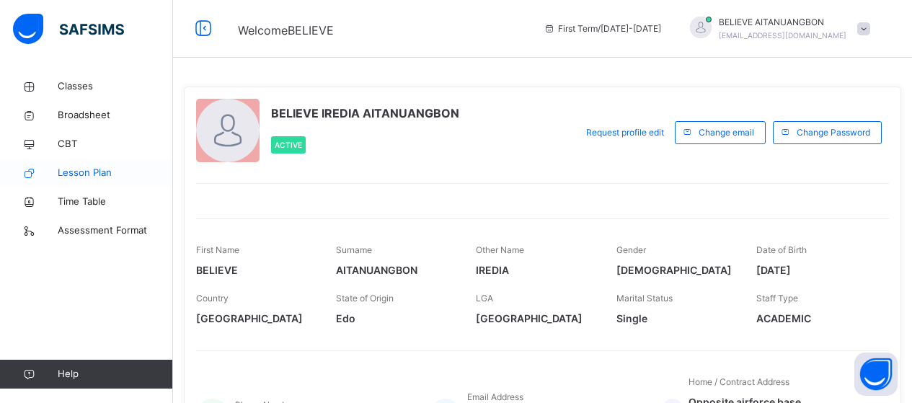
click at [86, 172] on span "Lesson Plan" at bounding box center [115, 173] width 115 height 14
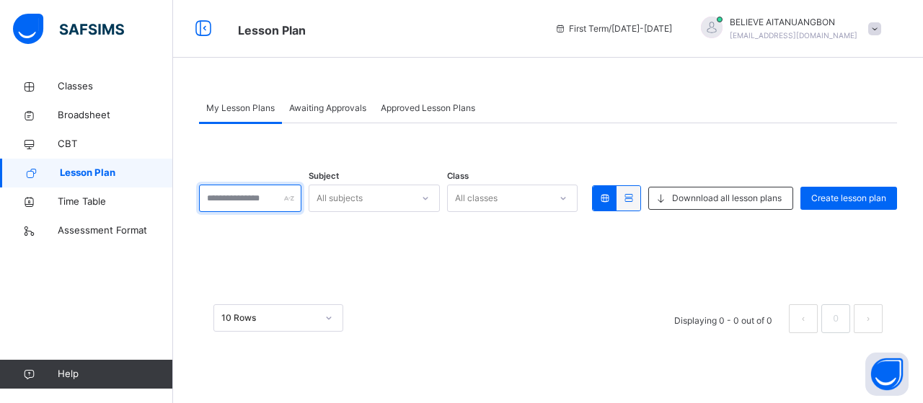
click at [286, 197] on input "text" at bounding box center [250, 198] width 102 height 27
click at [412, 200] on div "All subjects" at bounding box center [360, 199] width 102 height 22
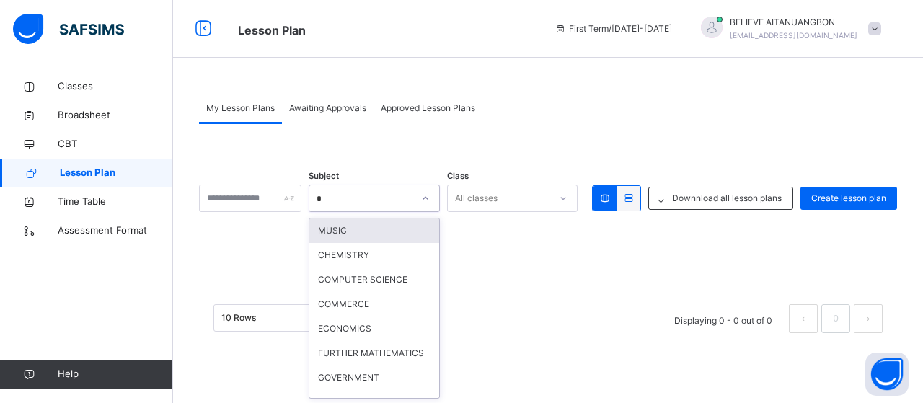
type input "**"
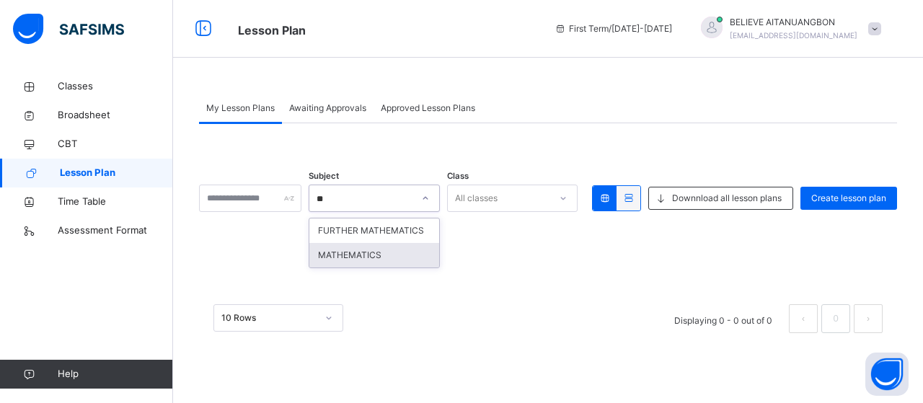
click at [384, 268] on div "MATHEMATICS" at bounding box center [374, 255] width 130 height 25
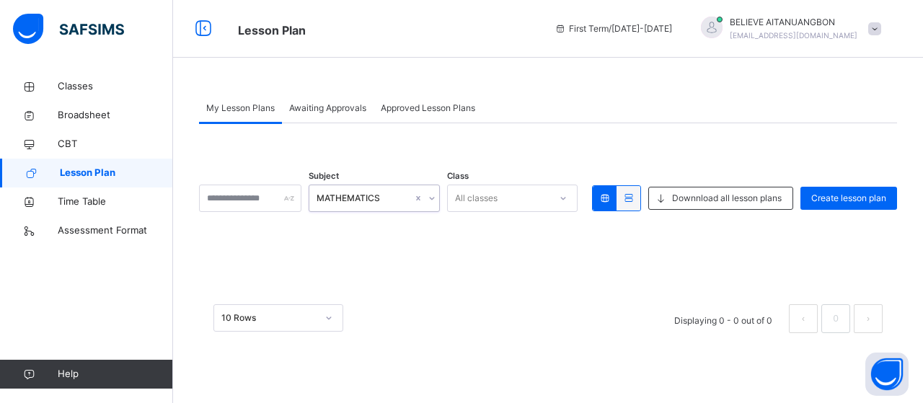
click at [538, 198] on div "All classes" at bounding box center [499, 199] width 102 height 22
click at [490, 286] on div "YR8" at bounding box center [513, 288] width 130 height 25
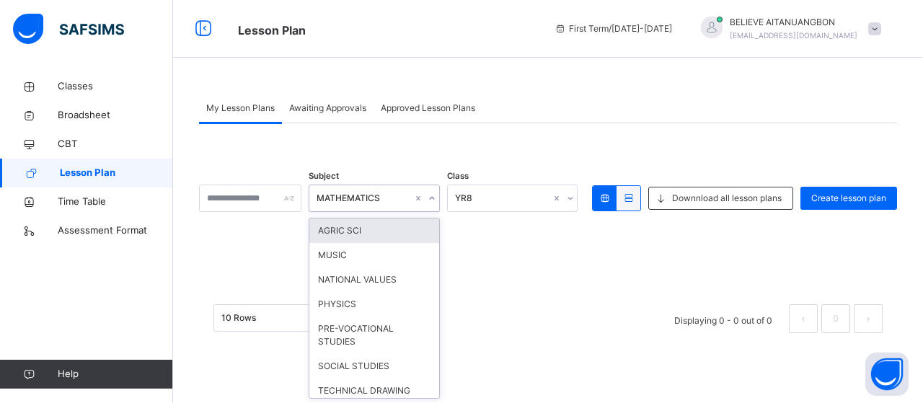
click at [436, 200] on icon at bounding box center [432, 198] width 9 height 14
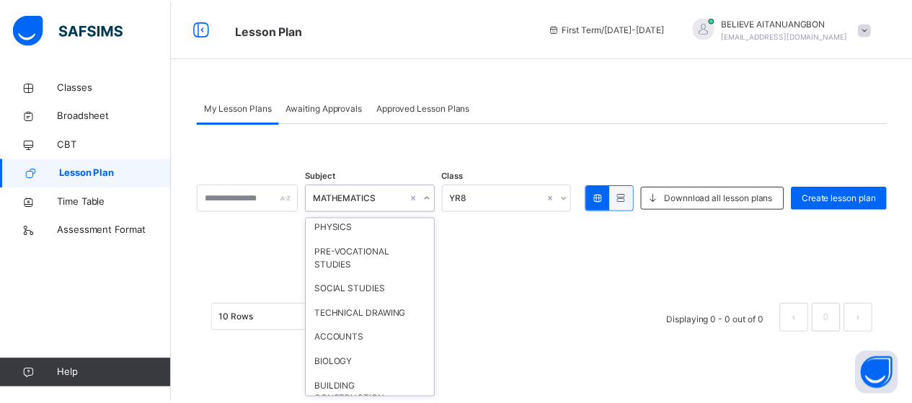
scroll to position [36, 0]
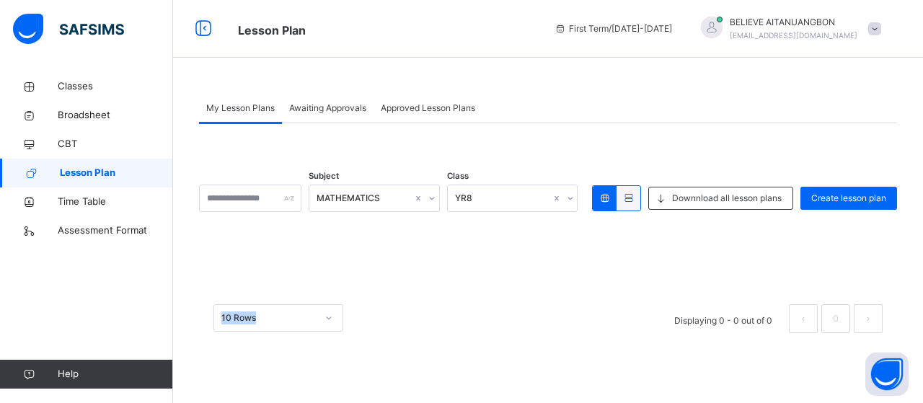
drag, startPoint x: 475, startPoint y: 248, endPoint x: 475, endPoint y: 236, distance: 12.3
click at [475, 236] on div "Subject MATHEMATICS Class YR8 Downnload all lesson plans Create lesson plan × D…" at bounding box center [548, 235] width 698 height 224
click at [853, 194] on span "Create lesson plan" at bounding box center [848, 198] width 75 height 13
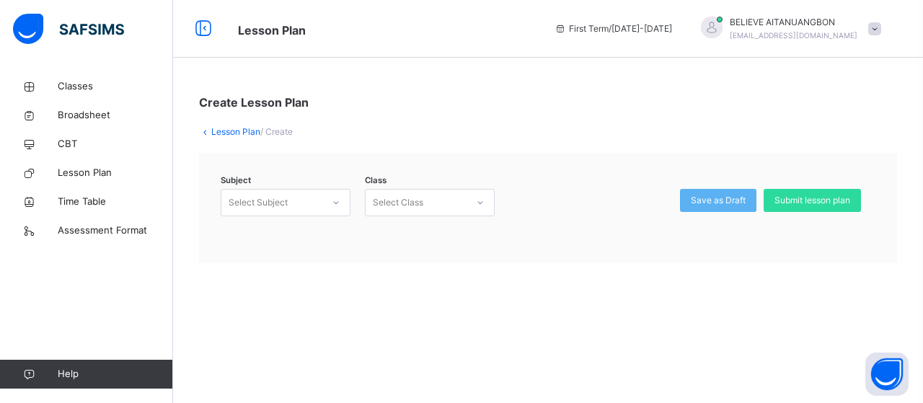
click at [317, 203] on div "Select Subject" at bounding box center [271, 203] width 101 height 22
click at [292, 238] on div "MATHEMATICS (MAT)" at bounding box center [285, 235] width 128 height 25
click at [467, 205] on div at bounding box center [480, 203] width 27 height 26
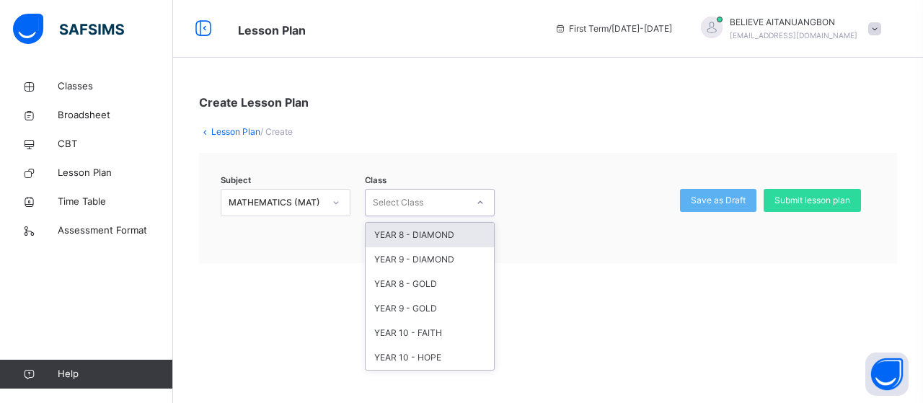
click at [453, 239] on div "YEAR 8 - DIAMOND" at bounding box center [430, 235] width 128 height 25
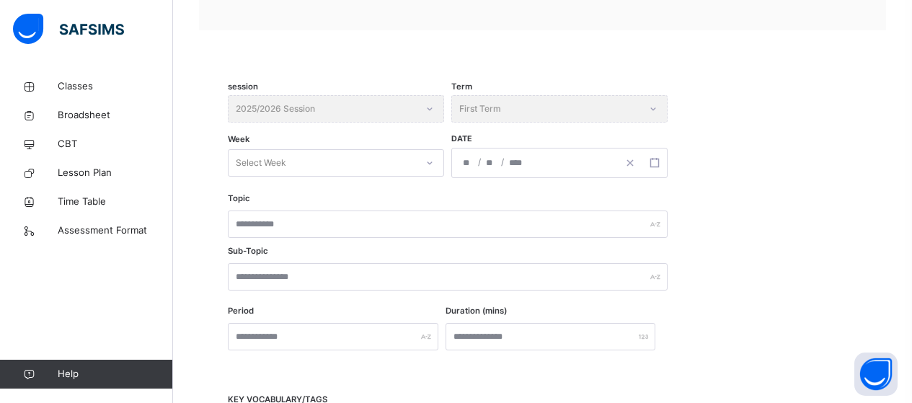
scroll to position [235, 0]
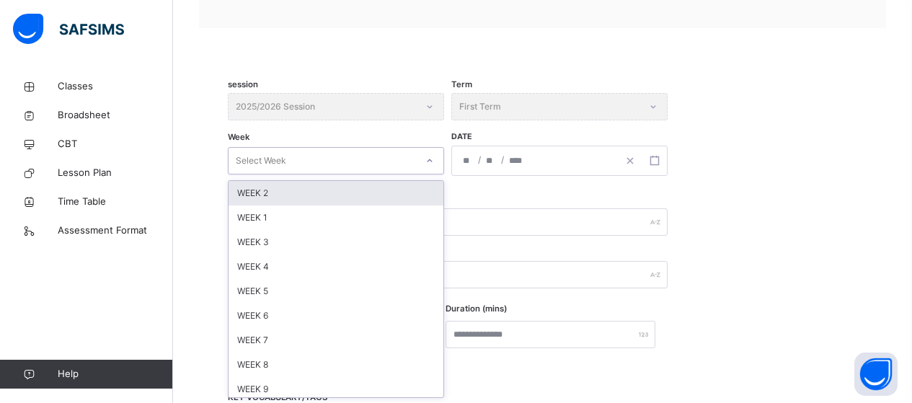
click at [428, 159] on icon at bounding box center [430, 161] width 9 height 14
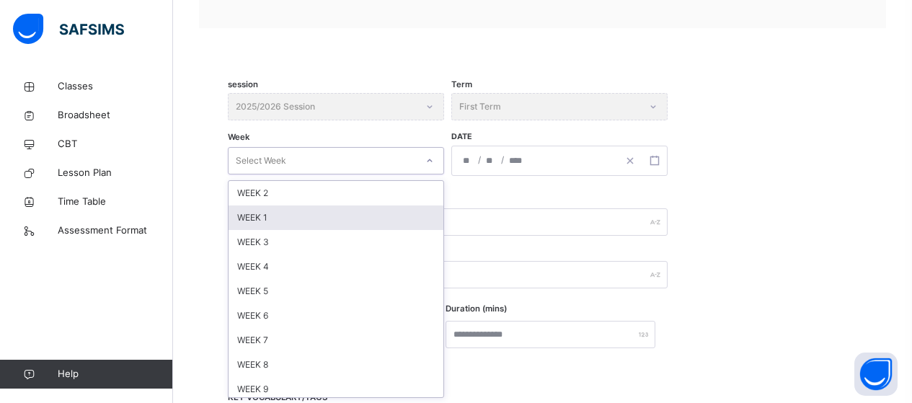
click at [405, 216] on div "WEEK 1" at bounding box center [336, 218] width 215 height 25
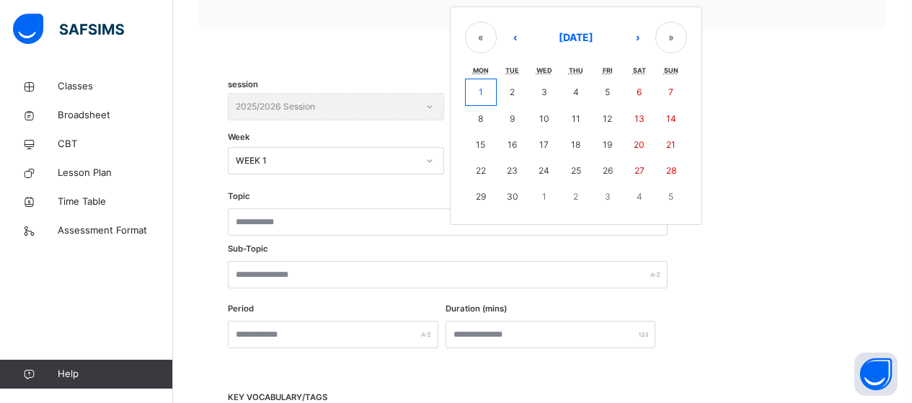
click at [470, 162] on div "/ / « ‹ [DATE] › » Mon Tue Wed Thu Fri Sat Sun 1 2 3 4 5 6 7 8 9 10 11 12 13 14…" at bounding box center [559, 161] width 216 height 30
click at [483, 141] on abbr "15" at bounding box center [480, 144] width 9 height 11
type input "**********"
type input "*"
type input "**"
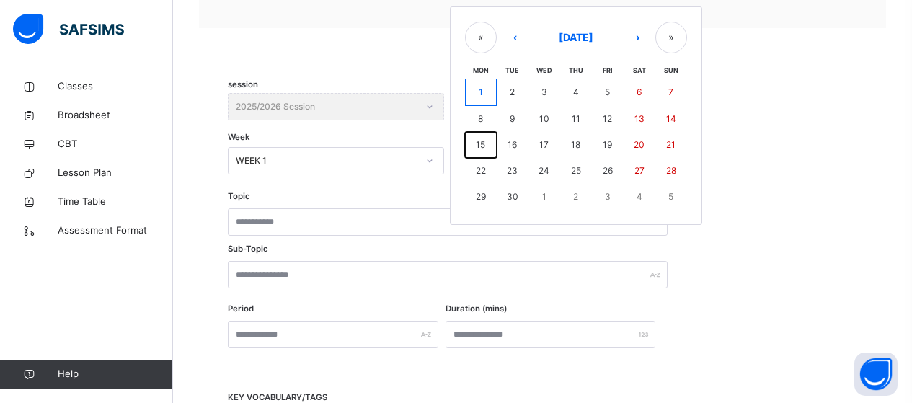
type input "****"
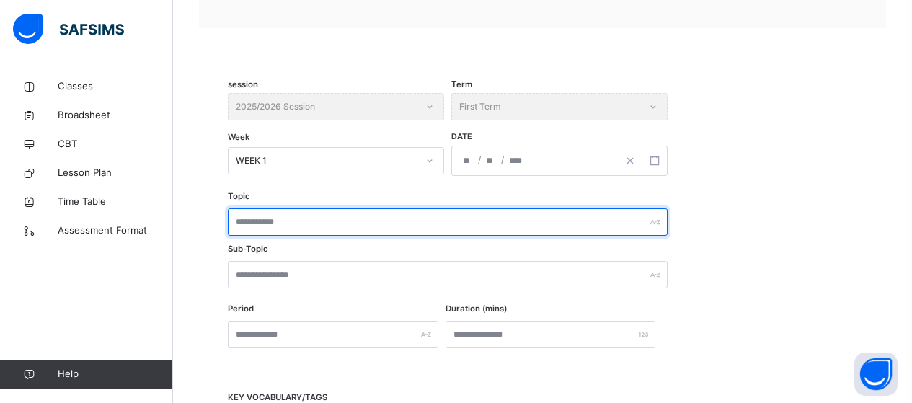
click at [343, 227] on input "text" at bounding box center [448, 221] width 440 height 27
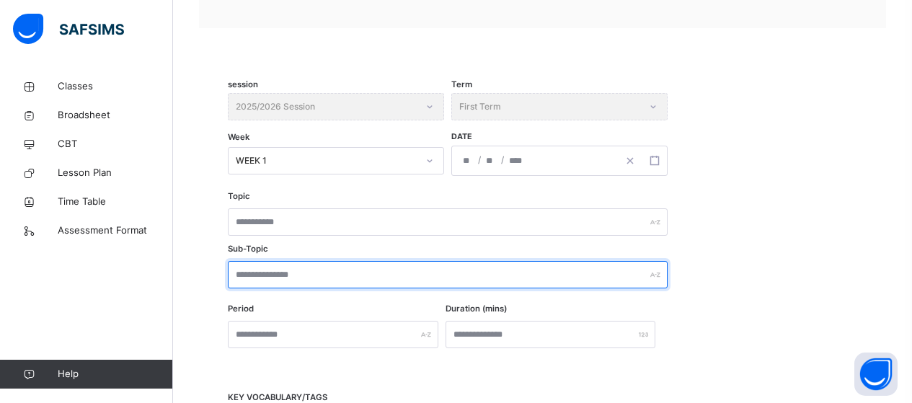
click at [304, 275] on input "text" at bounding box center [448, 274] width 440 height 27
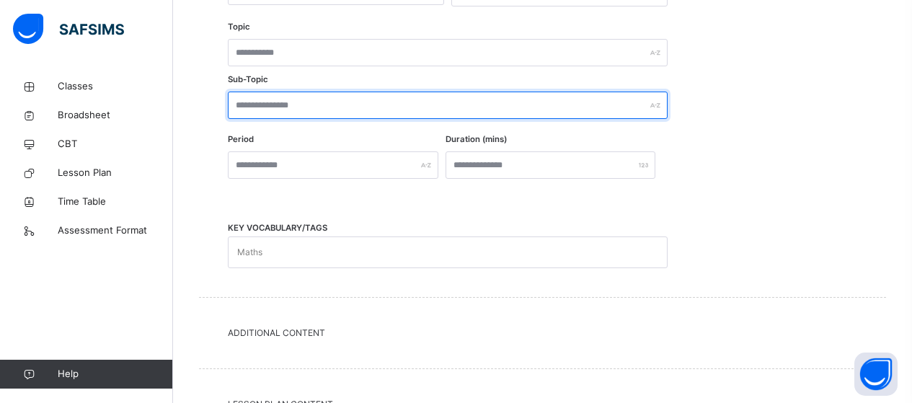
scroll to position [407, 0]
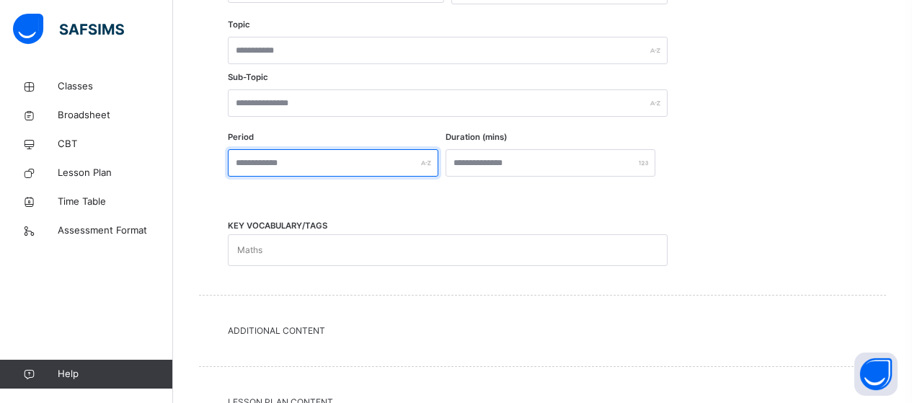
click at [371, 166] on input "text" at bounding box center [333, 162] width 211 height 27
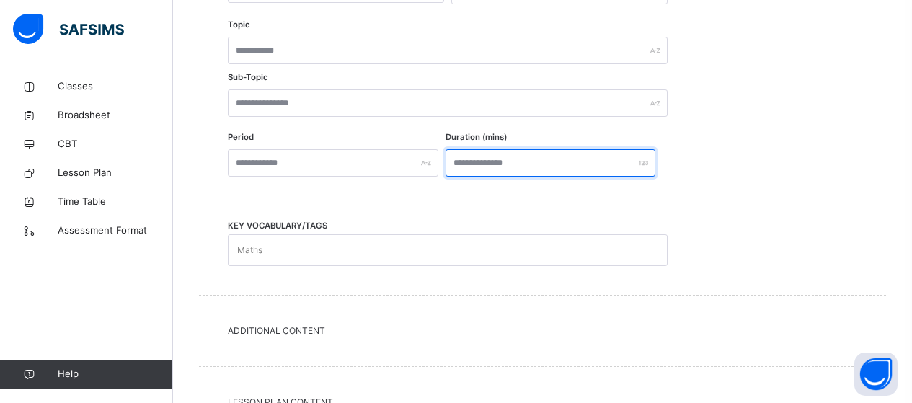
click at [550, 164] on input "number" at bounding box center [551, 162] width 211 height 27
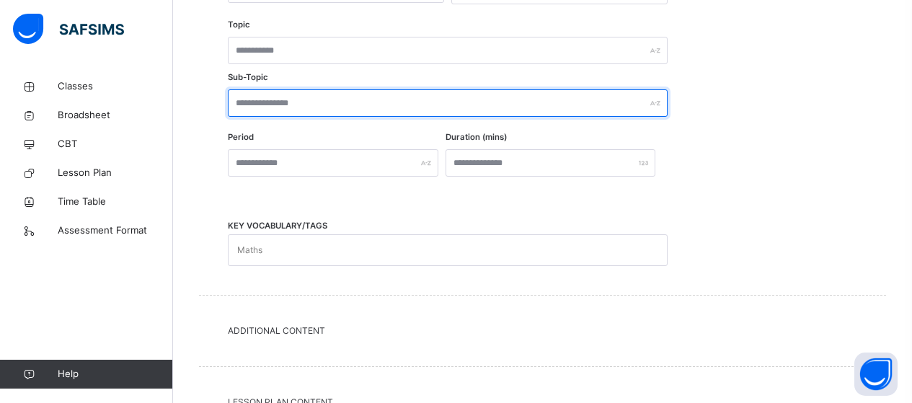
click at [388, 105] on input "text" at bounding box center [448, 102] width 440 height 27
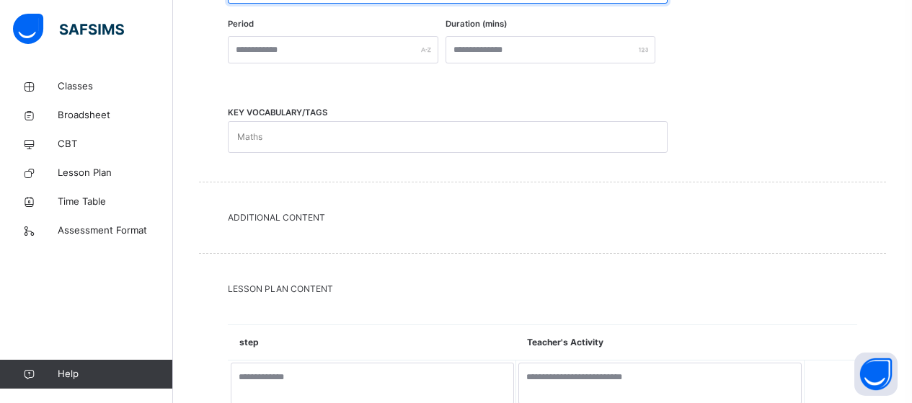
scroll to position [526, 0]
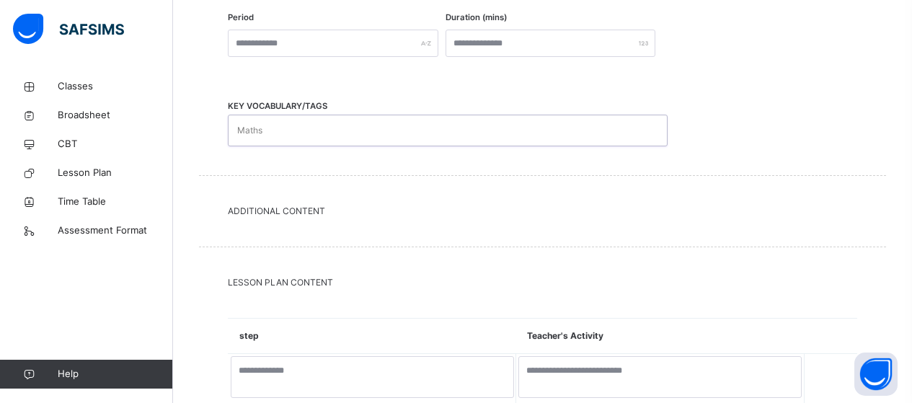
click at [296, 134] on div "Maths" at bounding box center [434, 130] width 411 height 30
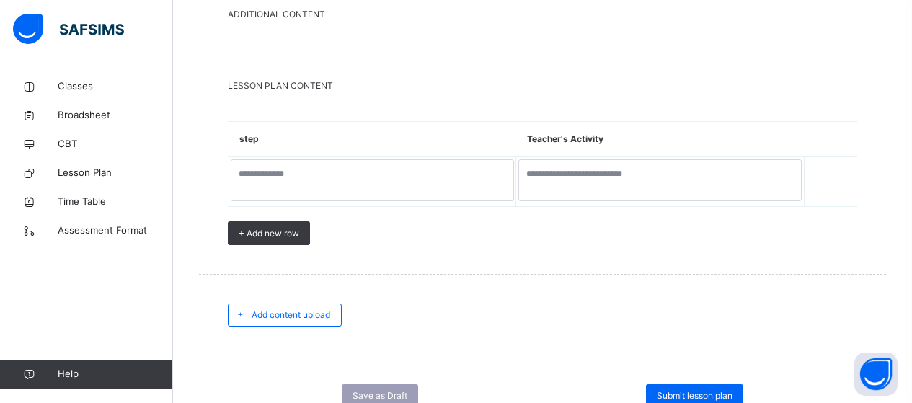
scroll to position [777, 0]
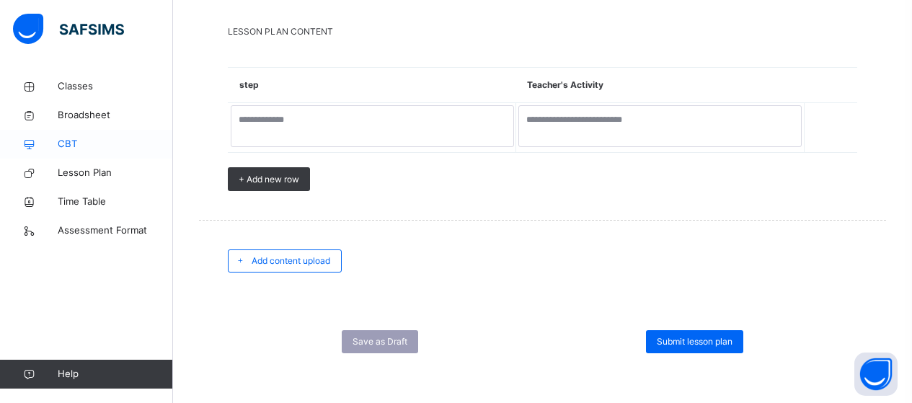
click at [66, 139] on span "CBT" at bounding box center [115, 144] width 115 height 14
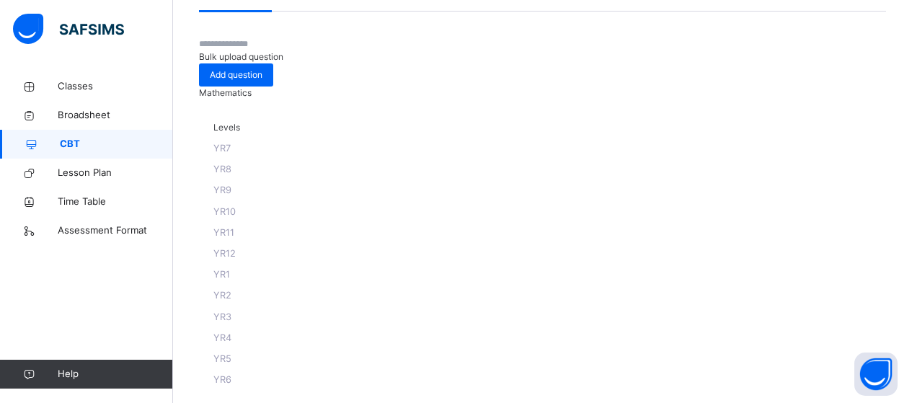
scroll to position [103, 0]
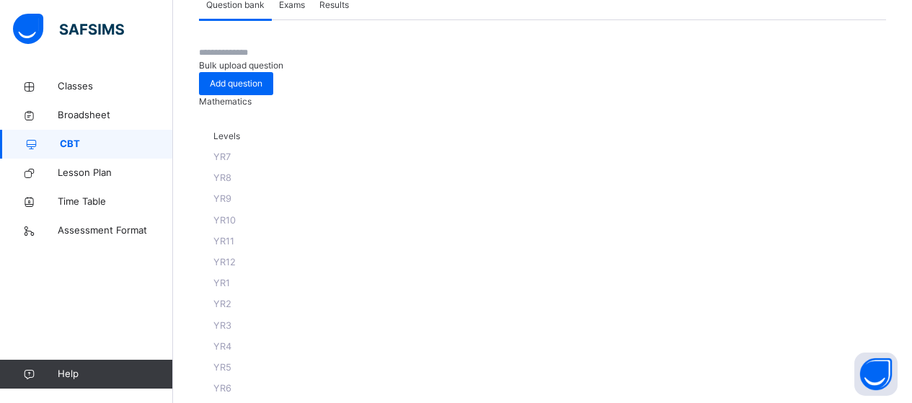
click at [236, 215] on span "YR10" at bounding box center [224, 220] width 22 height 11
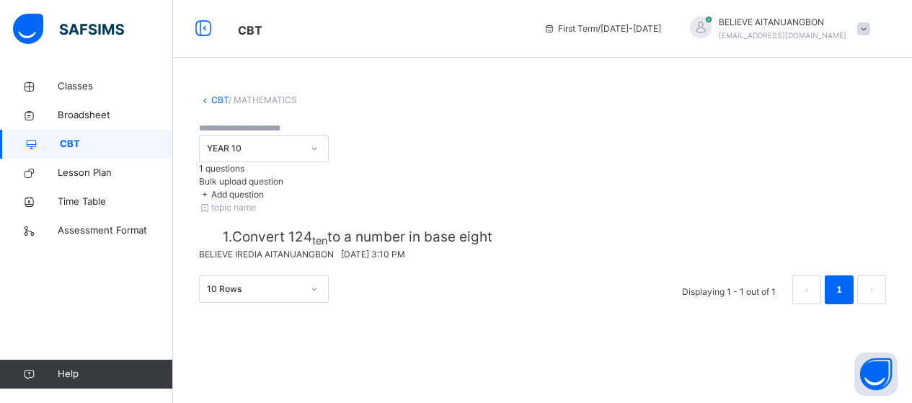
scroll to position [33, 0]
click at [339, 230] on p "1. Convert 124 ten to a number in base eight" at bounding box center [555, 237] width 664 height 21
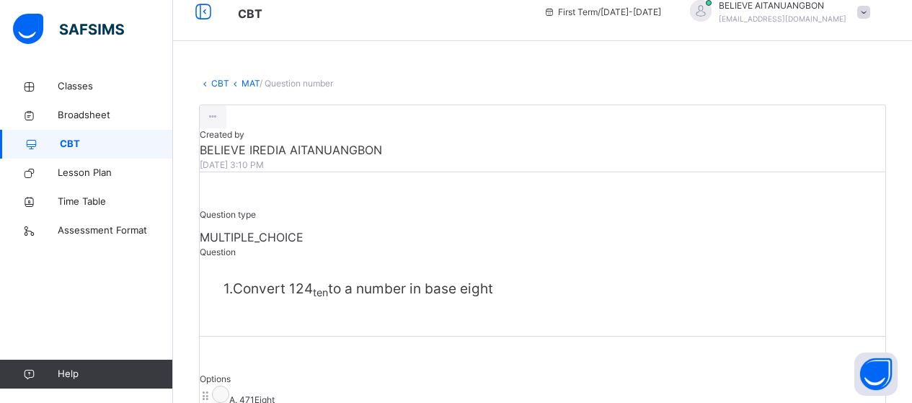
scroll to position [6, 0]
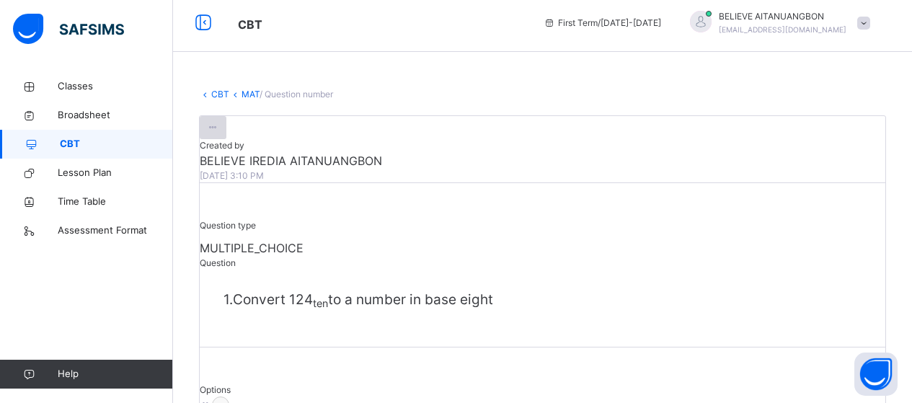
click at [219, 134] on icon at bounding box center [213, 127] width 12 height 13
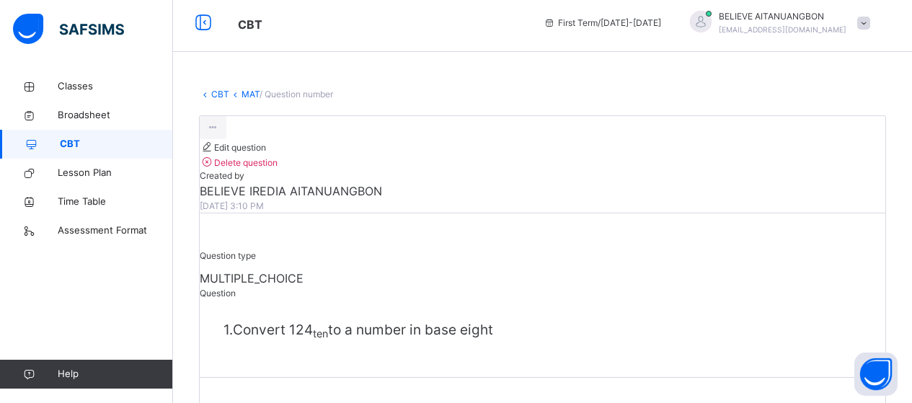
click at [538, 101] on div "CBT MAT / Question number Edit question Delete question Created by BELIEVE IRED…" at bounding box center [542, 317] width 739 height 503
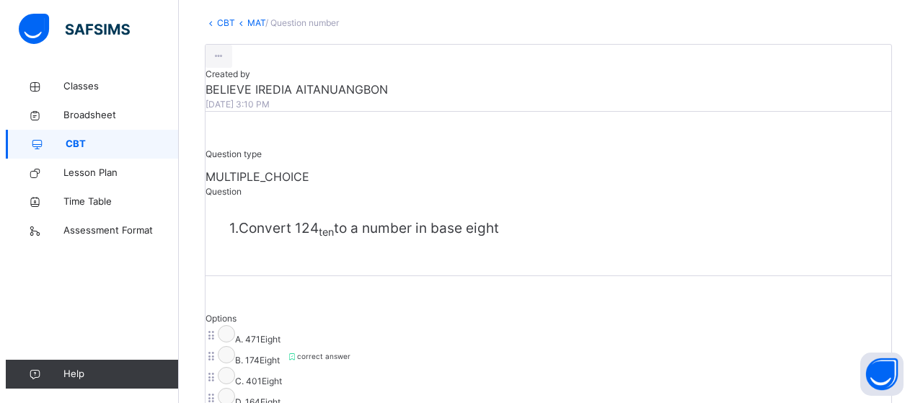
scroll to position [76, 0]
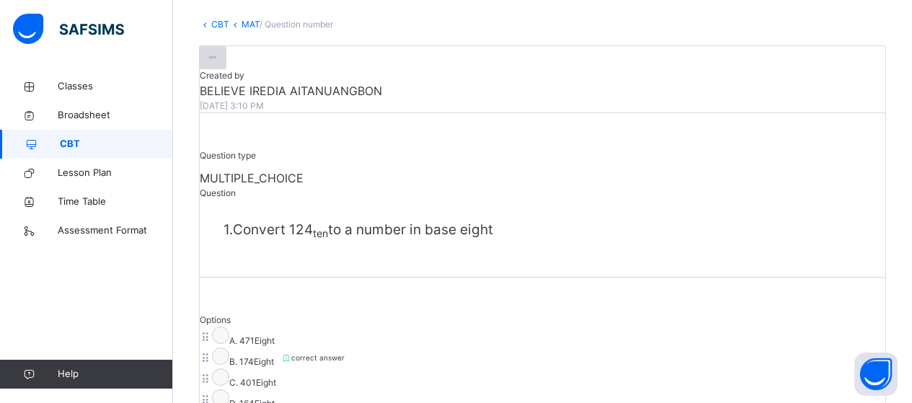
click at [219, 64] on icon at bounding box center [213, 57] width 12 height 13
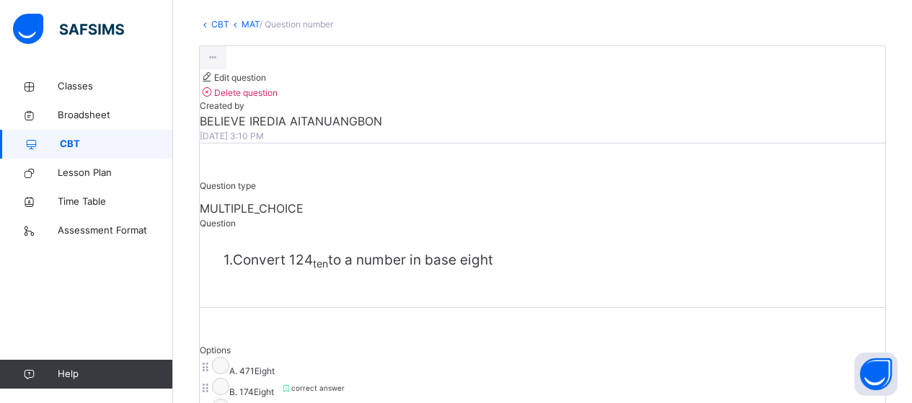
click at [266, 83] on span "Edit question" at bounding box center [233, 77] width 66 height 11
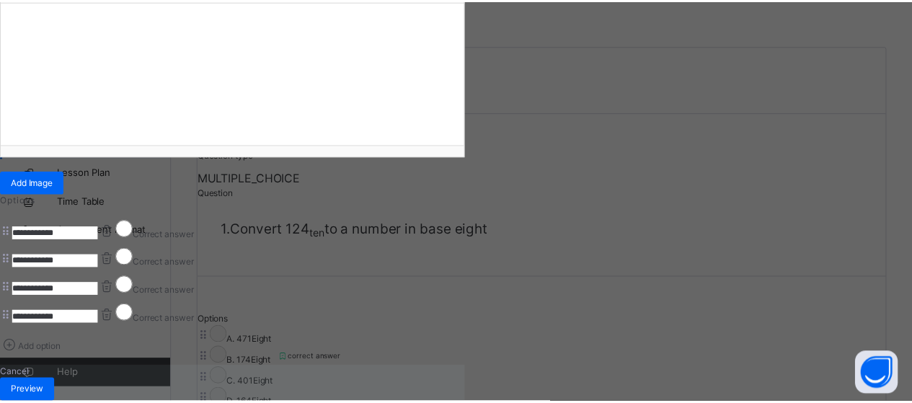
scroll to position [0, 0]
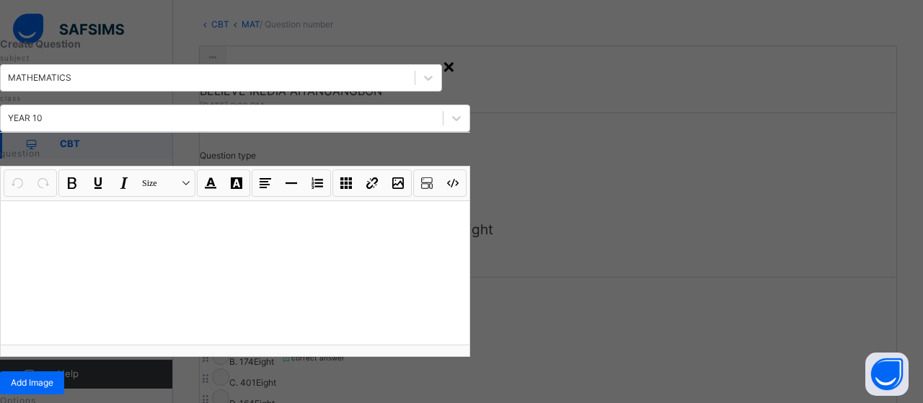
click at [456, 63] on div "×" at bounding box center [449, 65] width 14 height 30
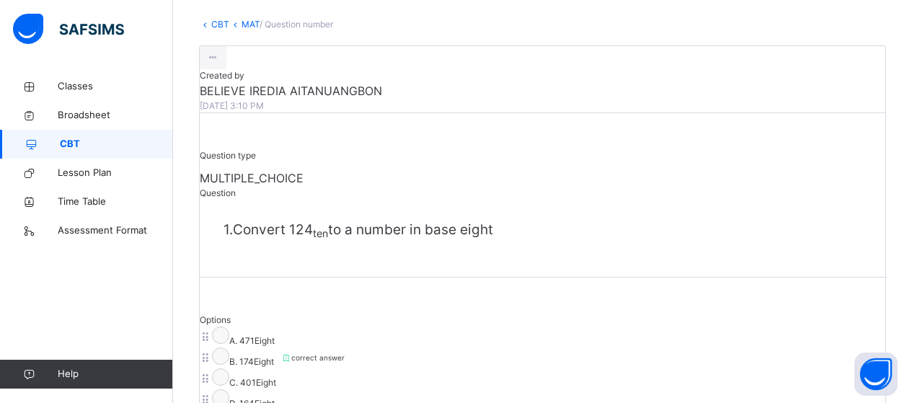
click at [81, 141] on span "CBT" at bounding box center [116, 144] width 113 height 14
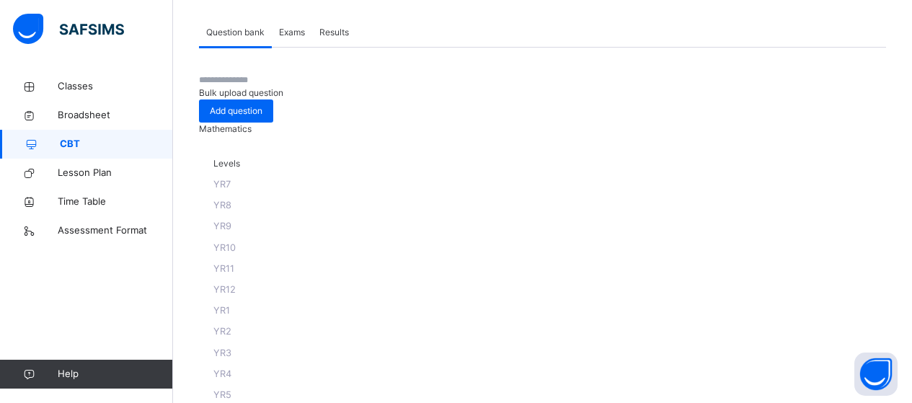
click at [291, 30] on span "Exams" at bounding box center [292, 32] width 26 height 13
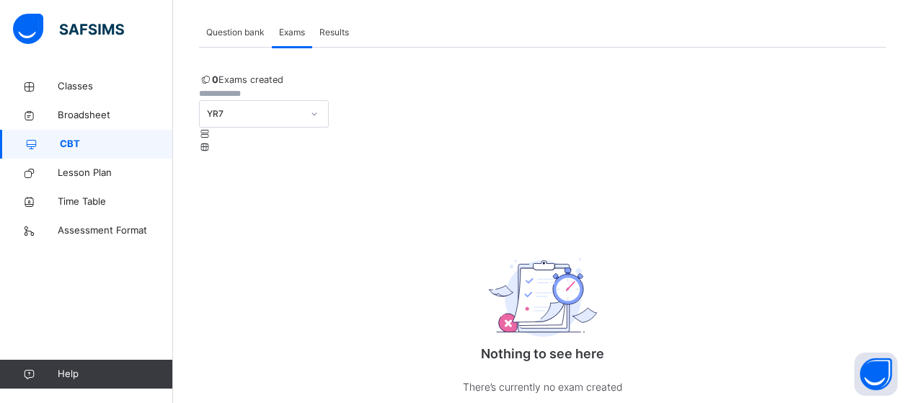
click at [286, 100] on input "text" at bounding box center [242, 93] width 87 height 13
type input "**********"
click at [466, 175] on div "**********" at bounding box center [542, 249] width 687 height 352
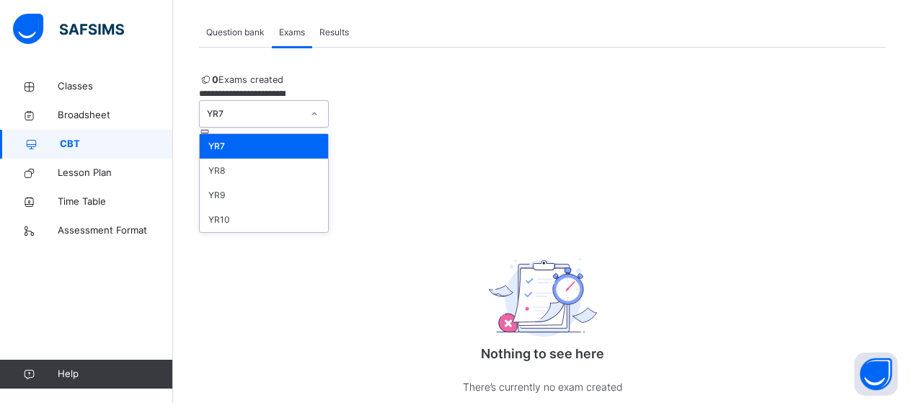
click at [319, 120] on icon at bounding box center [314, 114] width 9 height 14
click at [328, 177] on div "YR8" at bounding box center [264, 171] width 128 height 25
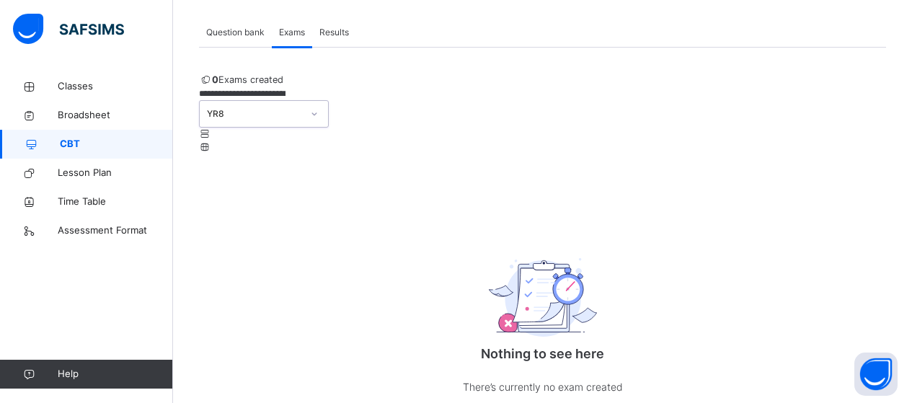
scroll to position [113, 0]
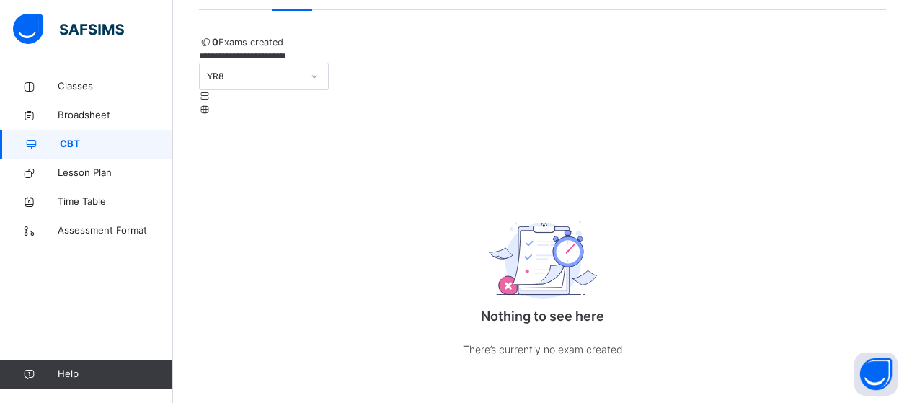
click at [211, 104] on icon at bounding box center [205, 109] width 12 height 11
click at [211, 91] on icon at bounding box center [205, 96] width 12 height 11
click at [211, 104] on icon at bounding box center [205, 109] width 12 height 11
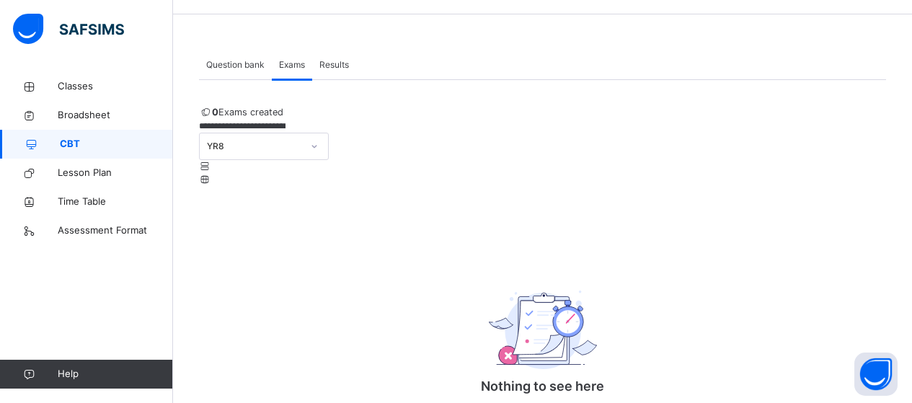
scroll to position [48, 0]
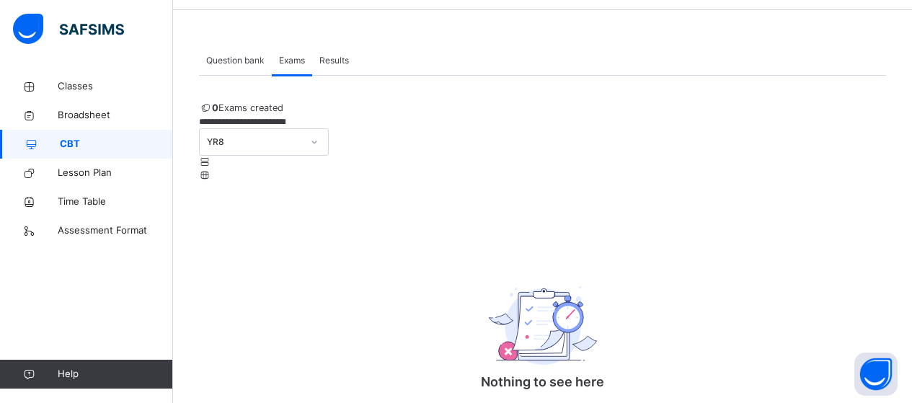
click at [333, 56] on span "Results" at bounding box center [334, 60] width 30 height 13
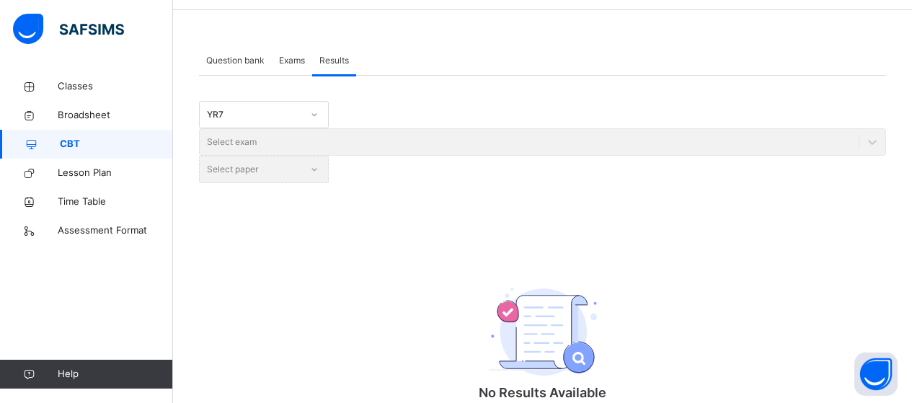
click at [314, 115] on icon at bounding box center [314, 114] width 5 height 3
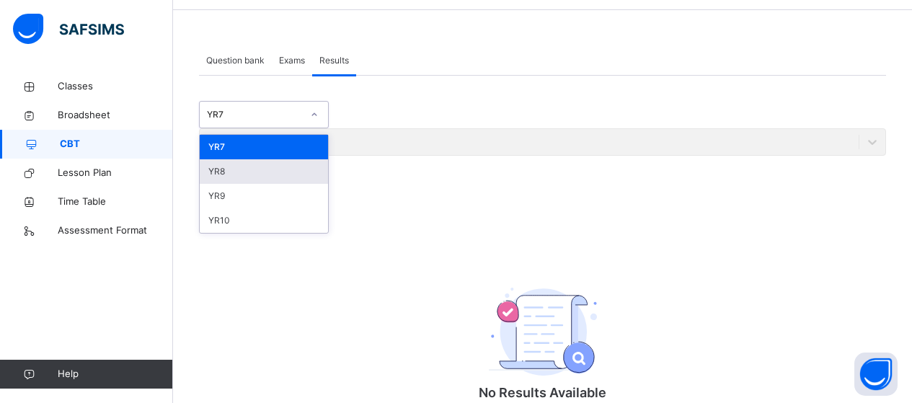
click at [259, 172] on div "YR8" at bounding box center [264, 171] width 128 height 25
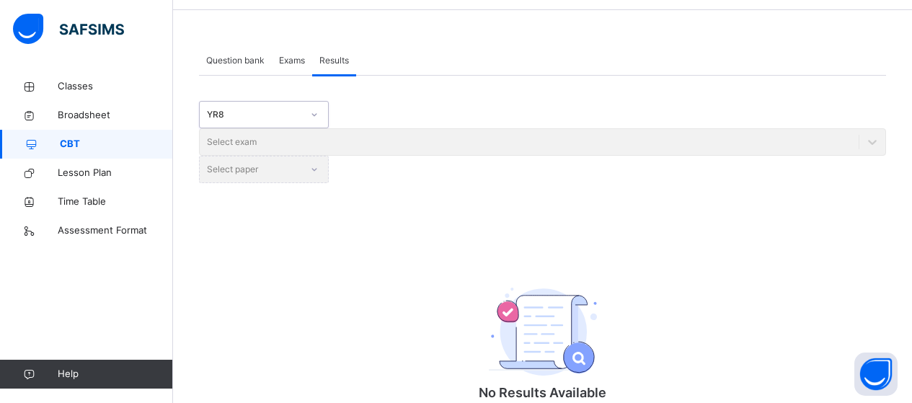
click at [480, 128] on div "Select exam" at bounding box center [542, 141] width 687 height 27
click at [496, 128] on div "Select exam" at bounding box center [542, 141] width 687 height 27
click at [329, 156] on div "Select paper" at bounding box center [264, 169] width 130 height 27
click at [294, 58] on span "Exams" at bounding box center [292, 60] width 26 height 13
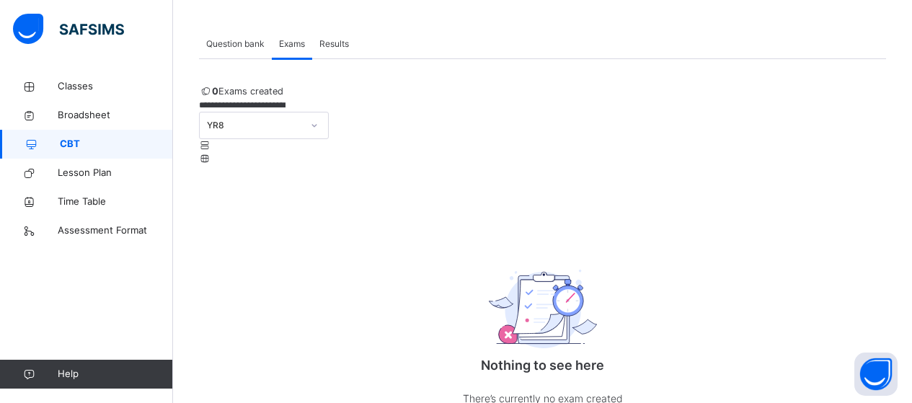
scroll to position [0, 0]
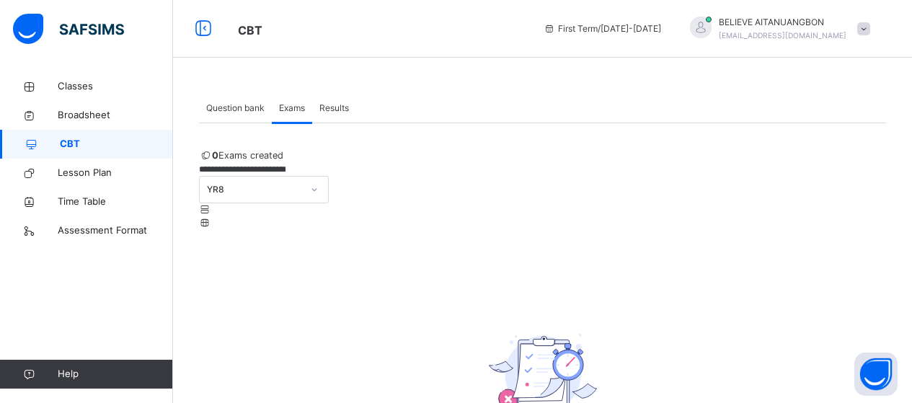
click at [239, 106] on span "Question bank" at bounding box center [235, 108] width 58 height 13
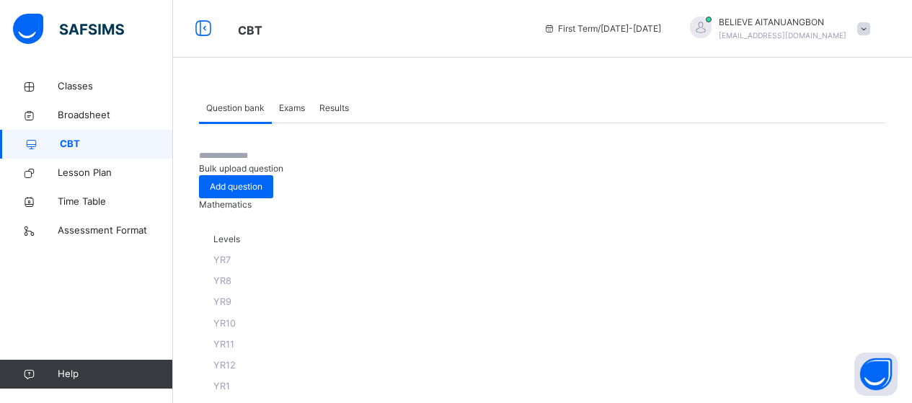
click at [232, 286] on span "YR8" at bounding box center [222, 281] width 18 height 11
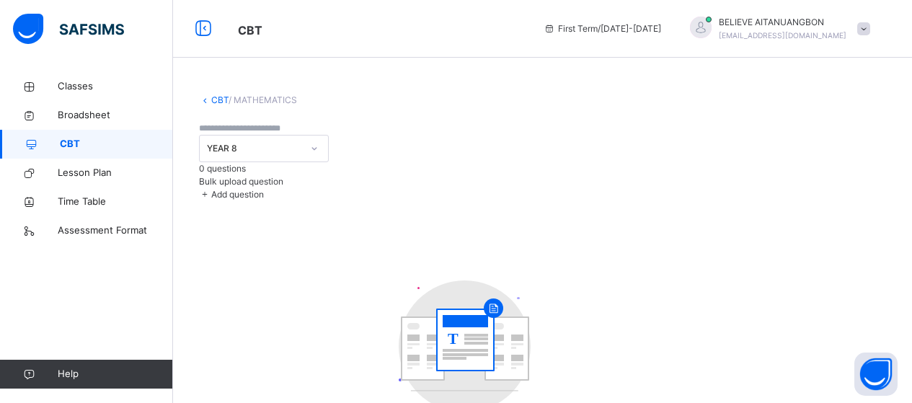
click at [286, 135] on input "text" at bounding box center [242, 128] width 87 height 13
type input "*****"
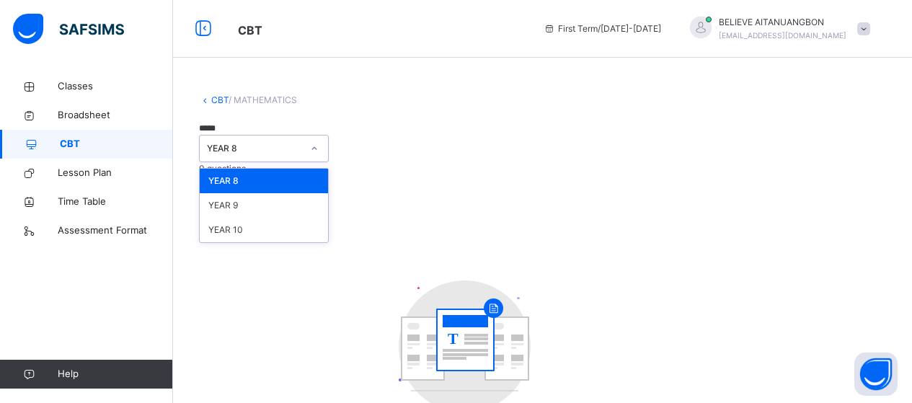
click at [319, 141] on icon at bounding box center [314, 148] width 9 height 14
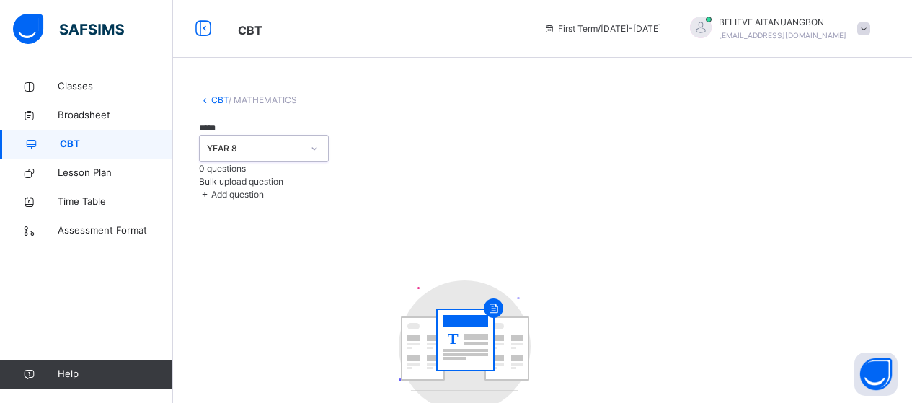
click at [319, 141] on icon at bounding box center [314, 148] width 9 height 14
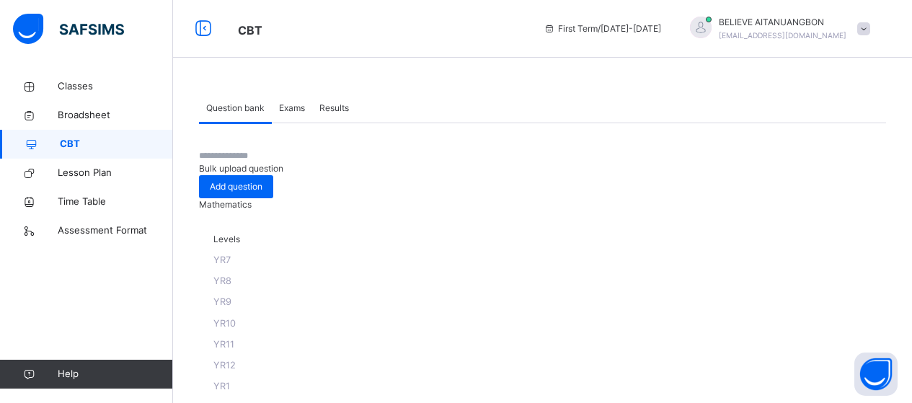
click at [293, 110] on span "Exams" at bounding box center [292, 108] width 26 height 13
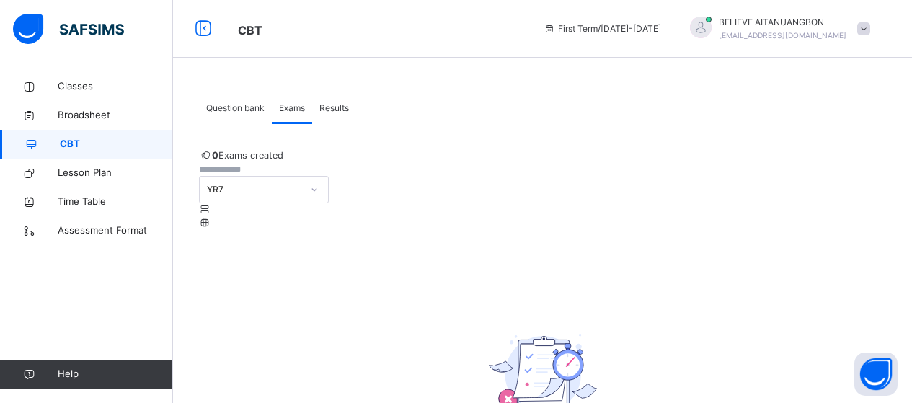
click at [341, 110] on span "Results" at bounding box center [334, 108] width 30 height 13
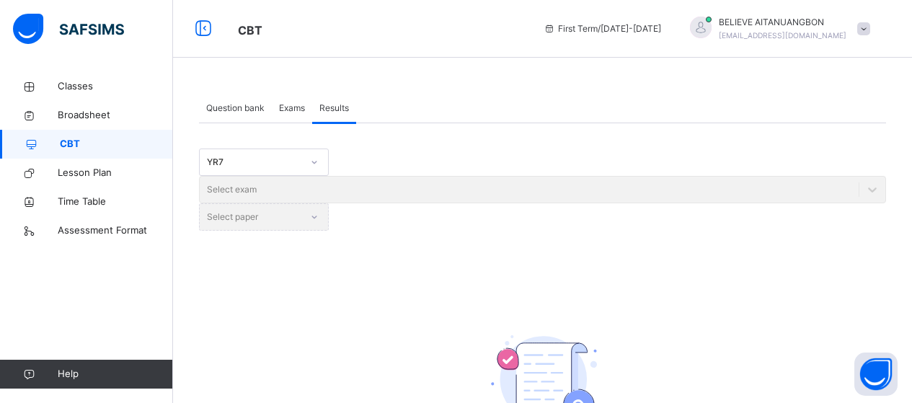
click at [316, 163] on icon at bounding box center [314, 162] width 9 height 14
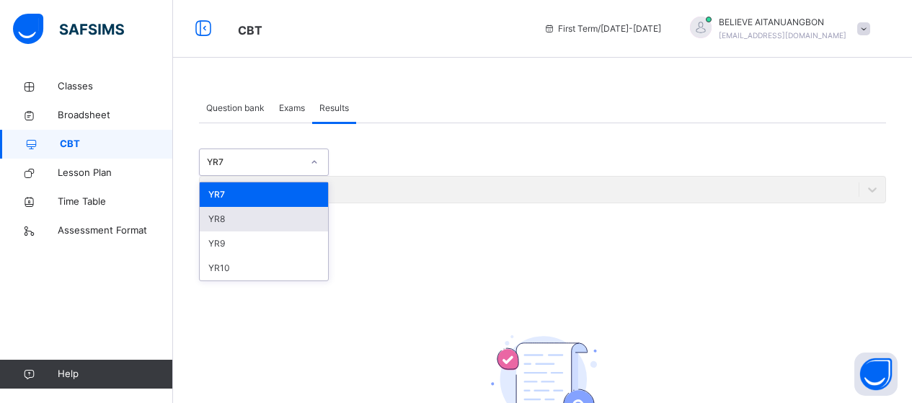
click at [245, 218] on div "YR8" at bounding box center [264, 219] width 128 height 25
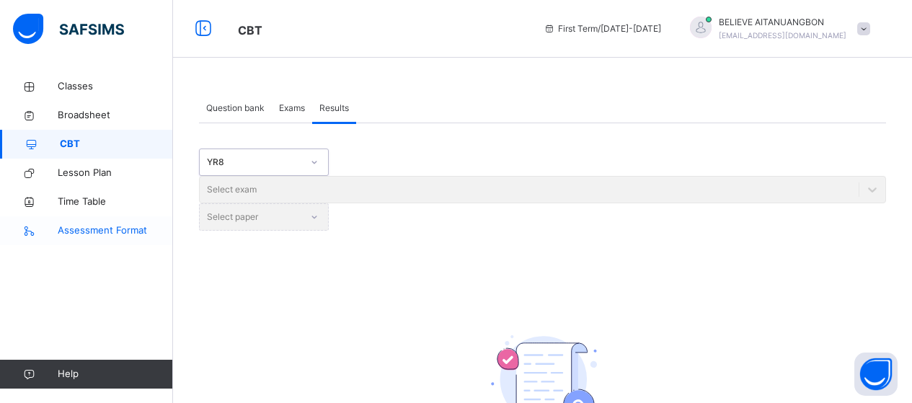
click at [93, 227] on span "Assessment Format" at bounding box center [115, 231] width 115 height 14
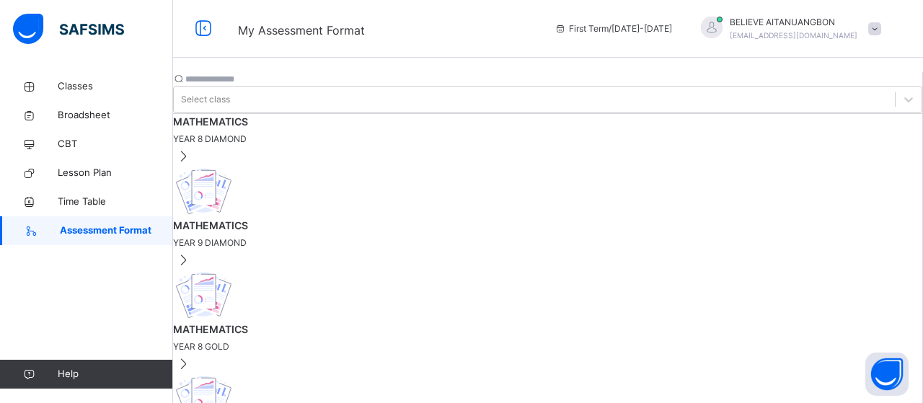
click at [249, 126] on span "MATHEMATICS" at bounding box center [547, 121] width 749 height 15
click at [84, 200] on span "Time Table" at bounding box center [115, 202] width 115 height 14
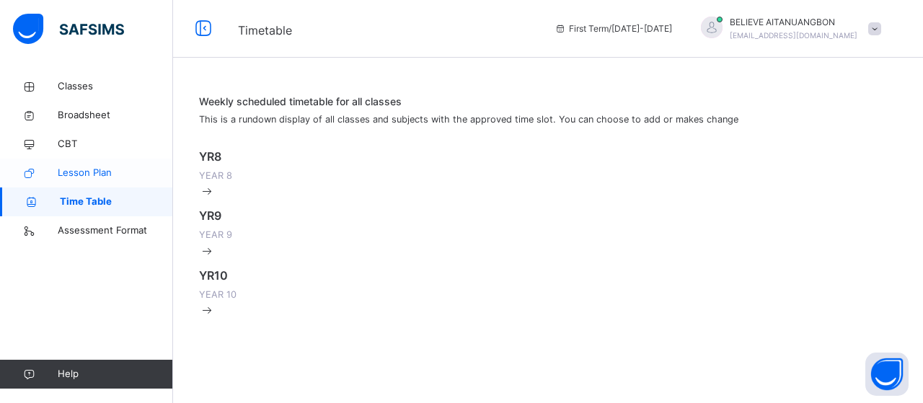
click at [84, 171] on span "Lesson Plan" at bounding box center [115, 173] width 115 height 14
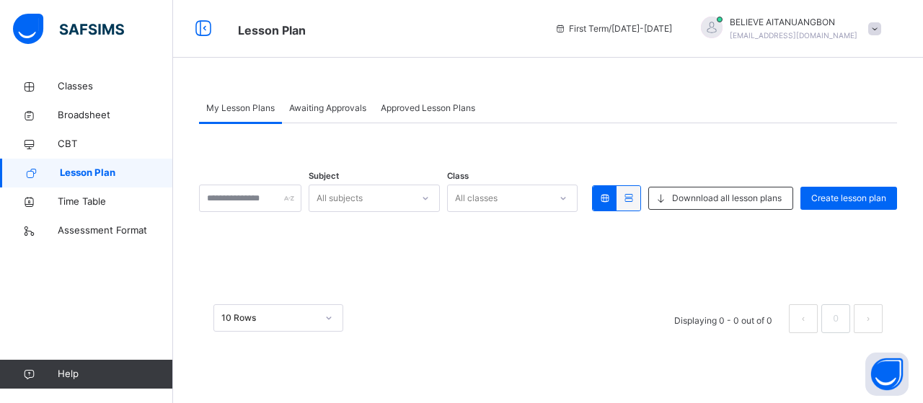
click at [322, 107] on span "Awaiting Approvals" at bounding box center [327, 108] width 77 height 13
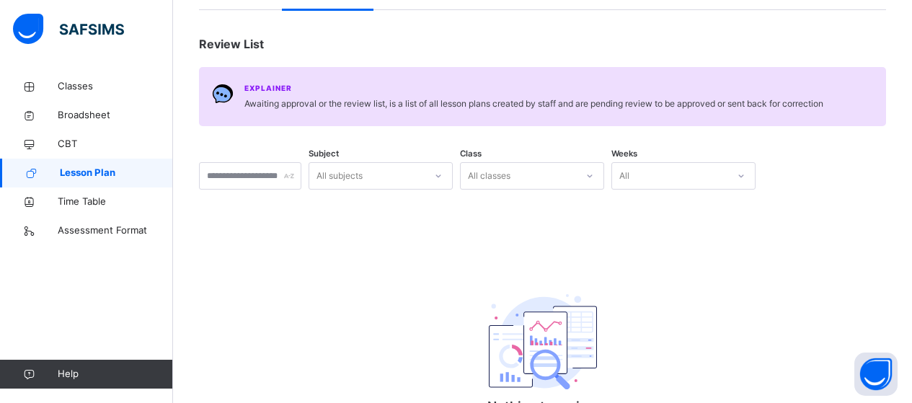
click at [453, 190] on div "All subjects" at bounding box center [381, 175] width 144 height 27
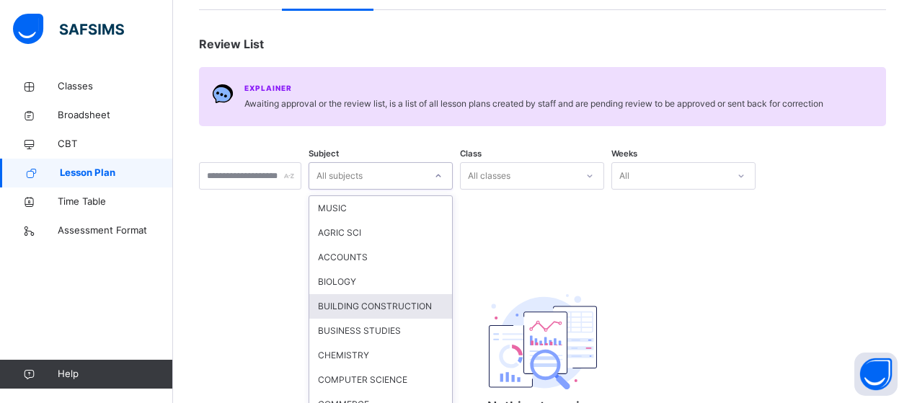
scroll to position [129, 0]
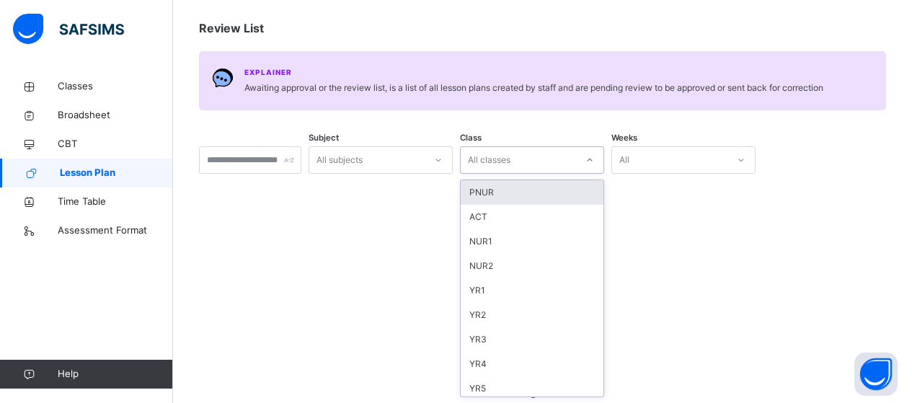
click at [511, 164] on div "All classes" at bounding box center [489, 159] width 43 height 27
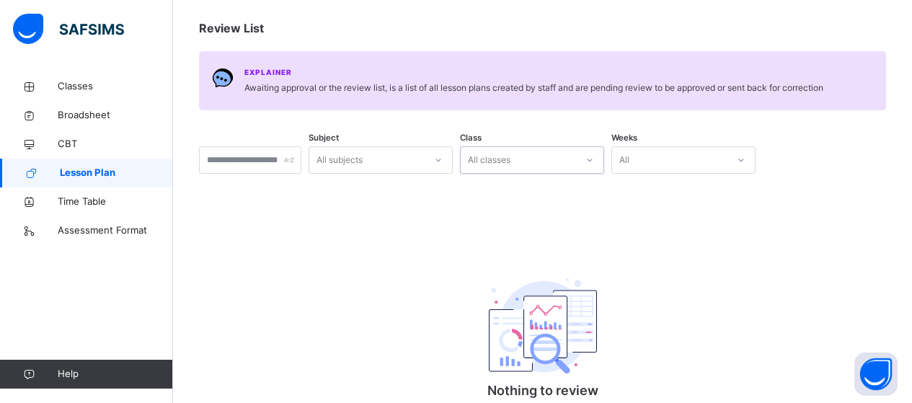
click at [547, 159] on div "All classes" at bounding box center [518, 160] width 115 height 22
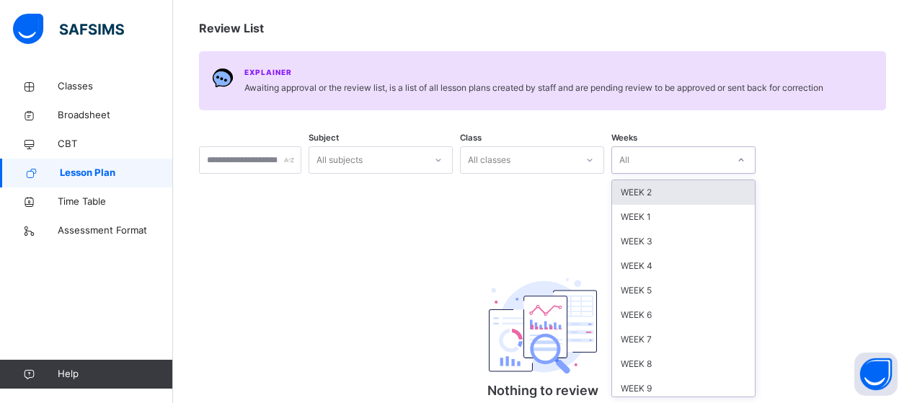
click at [674, 152] on div "All" at bounding box center [669, 160] width 115 height 22
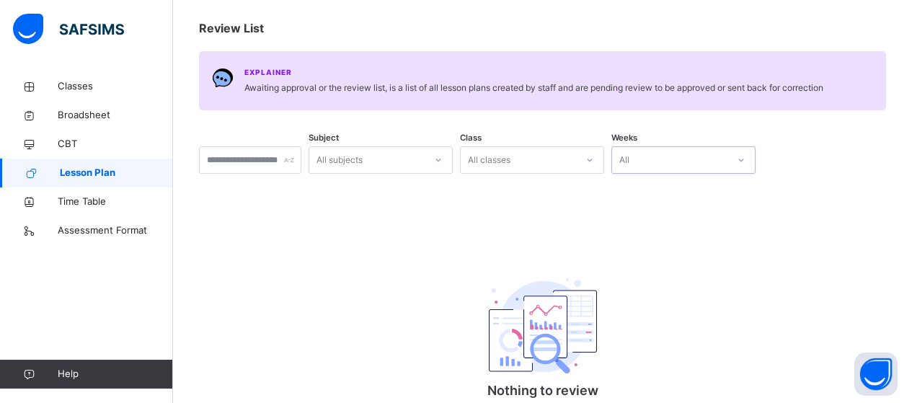
click at [674, 152] on div "All" at bounding box center [669, 160] width 115 height 22
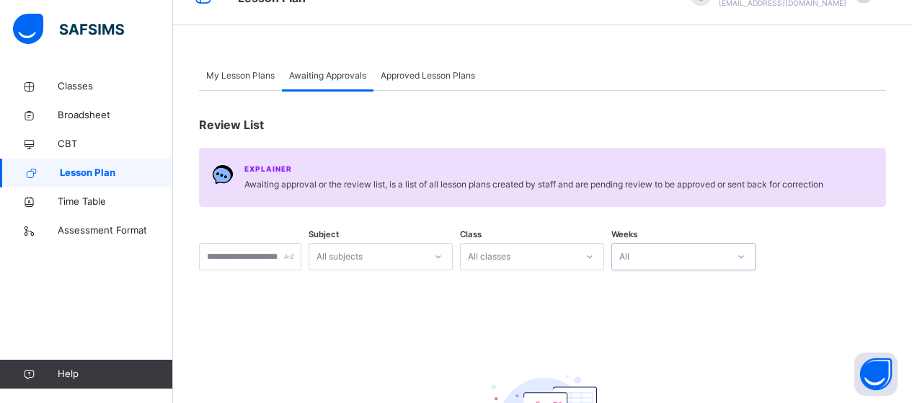
scroll to position [30, 0]
click at [438, 76] on span "Approved Lesson Plans" at bounding box center [428, 77] width 94 height 13
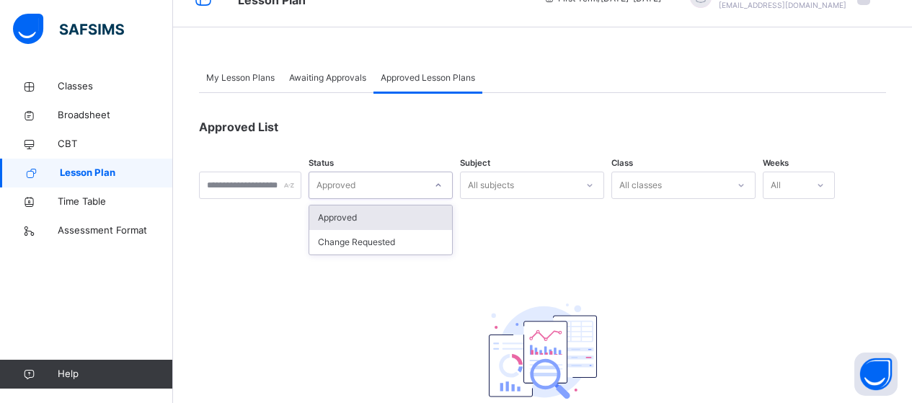
click at [425, 183] on div "Approved" at bounding box center [366, 186] width 115 height 22
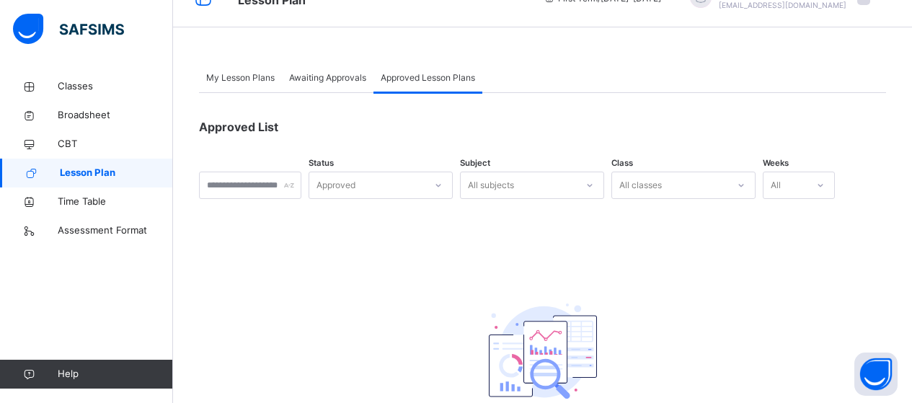
click at [391, 120] on div "Approved List" at bounding box center [542, 126] width 687 height 17
click at [238, 74] on span "My Lesson Plans" at bounding box center [240, 77] width 69 height 13
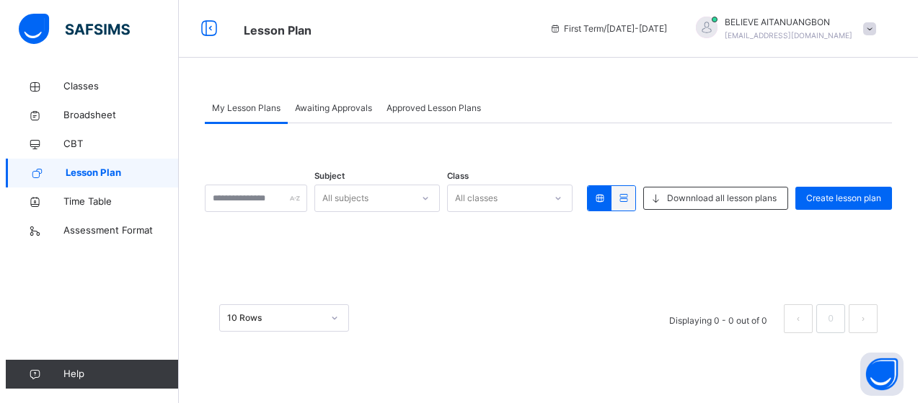
scroll to position [0, 0]
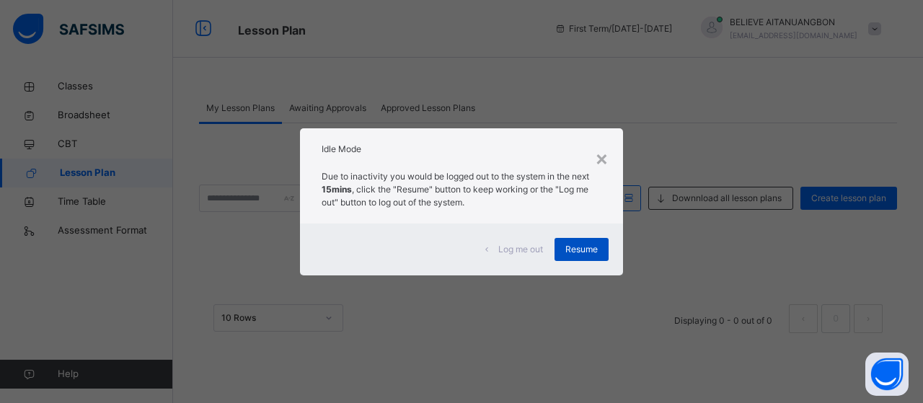
click at [578, 242] on div "Resume" at bounding box center [582, 249] width 54 height 23
click at [583, 247] on span "Resume" at bounding box center [581, 249] width 32 height 13
click at [581, 251] on span "Resume" at bounding box center [581, 249] width 32 height 13
